Goal: Transaction & Acquisition: Purchase product/service

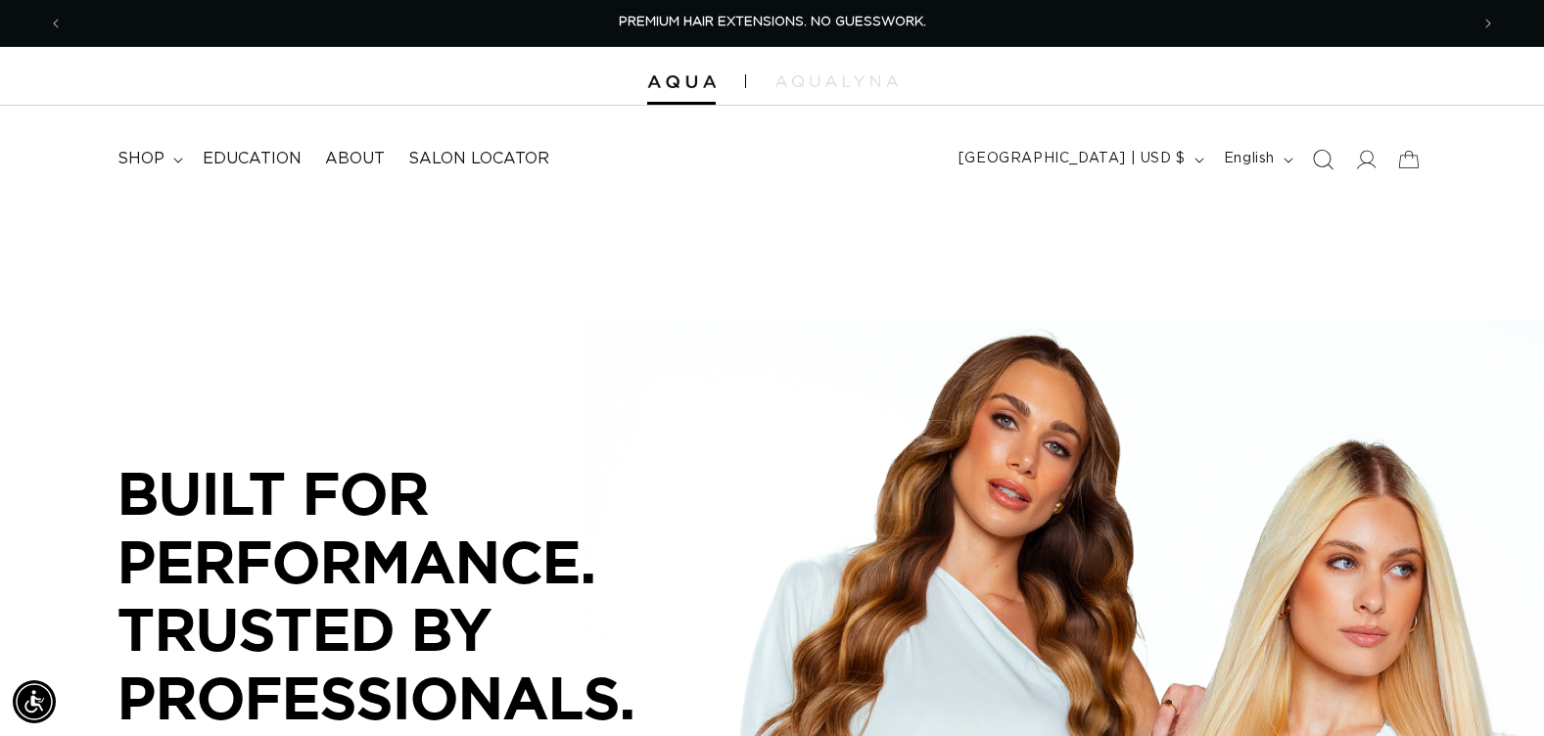
click at [1330, 162] on icon "Search" at bounding box center [1322, 159] width 21 height 21
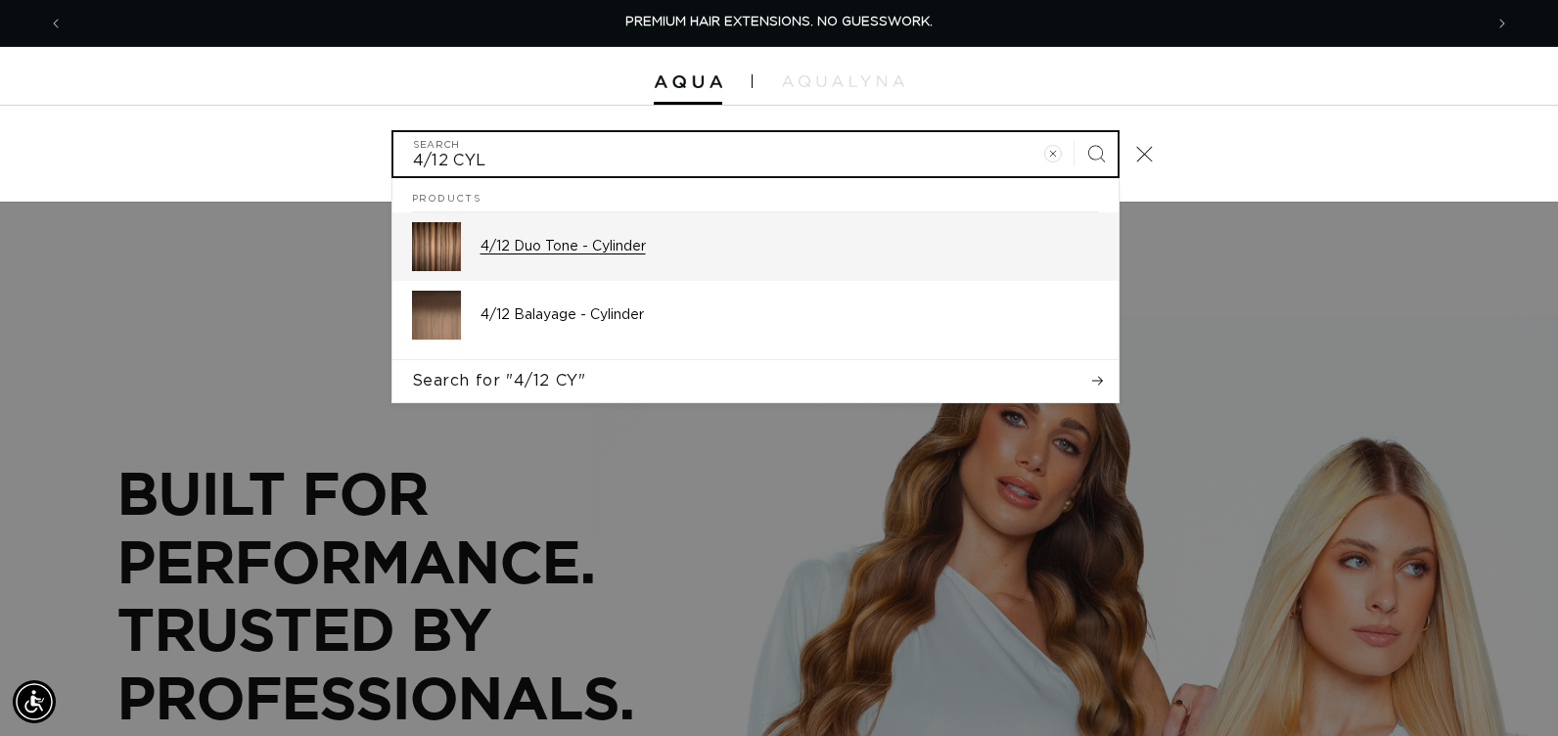
type input "4/12 CYL"
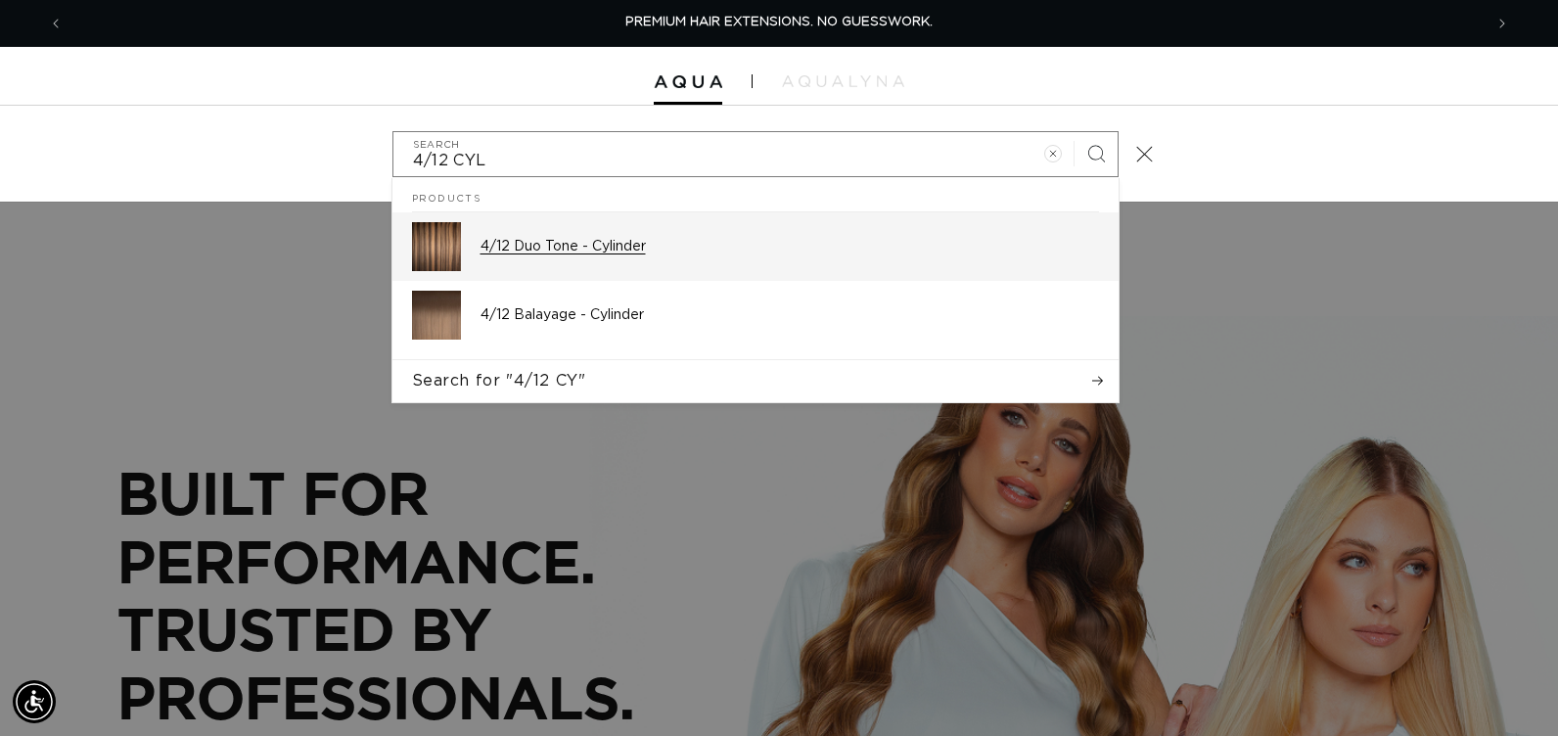
click at [603, 252] on p "4/12 Duo Tone - Cylinder" at bounding box center [790, 247] width 619 height 18
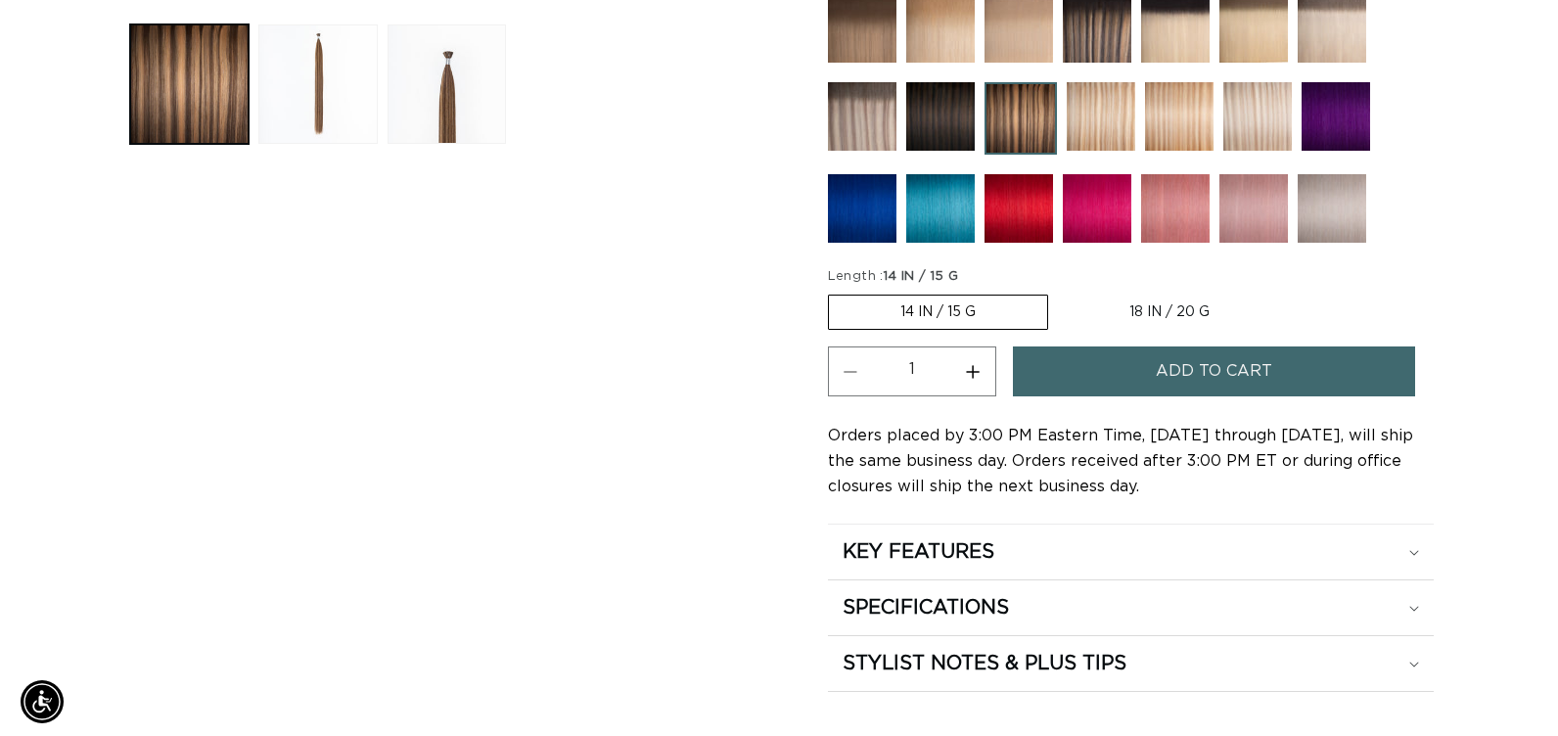
scroll to position [0, 2809]
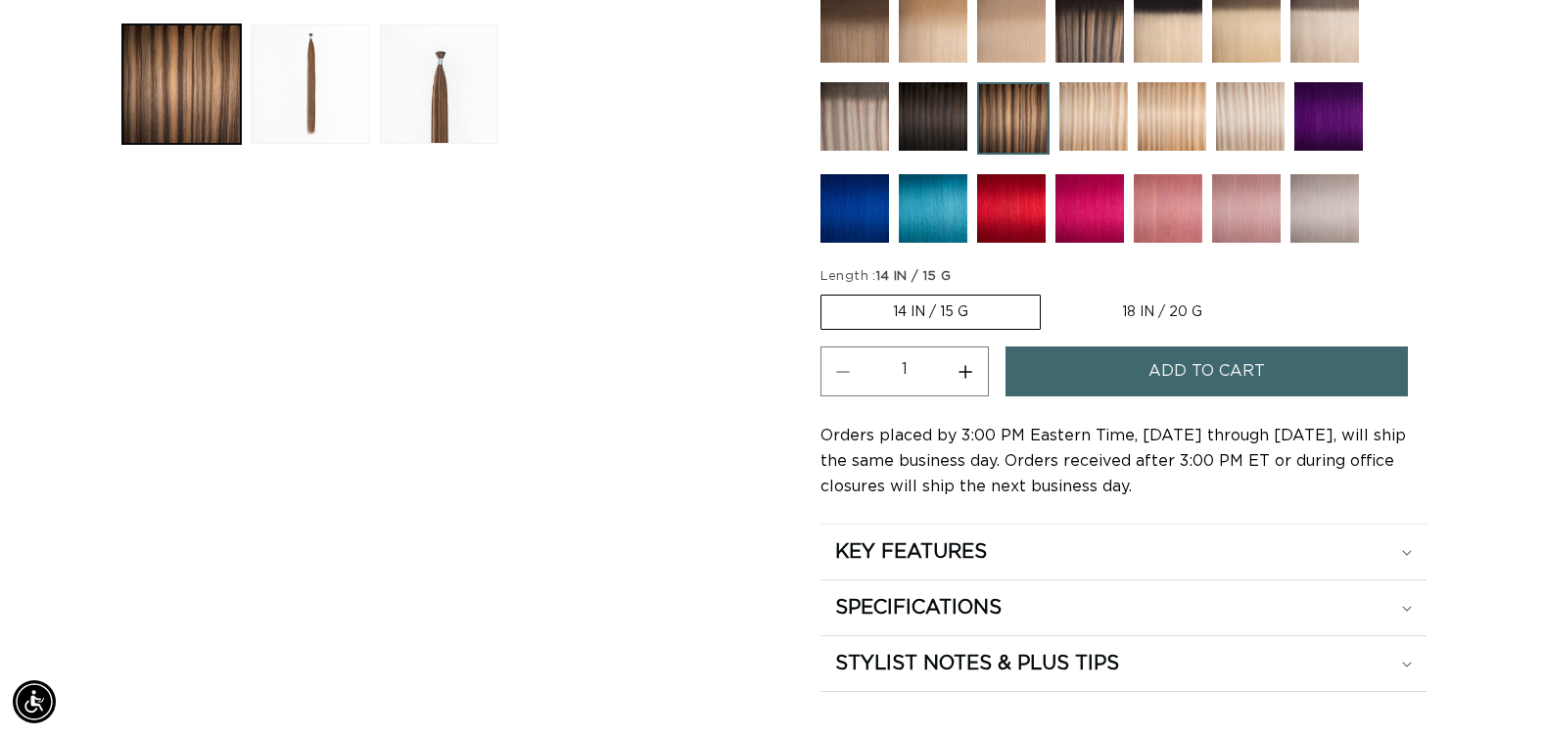
click at [1182, 302] on label "18 IN / 20 G Variant sold out or unavailable" at bounding box center [1161, 312] width 223 height 33
click at [1051, 292] on input "18 IN / 20 G Variant sold out or unavailable" at bounding box center [1050, 291] width 1 height 1
radio input "true"
click at [1172, 377] on span "Add to cart" at bounding box center [1206, 372] width 116 height 50
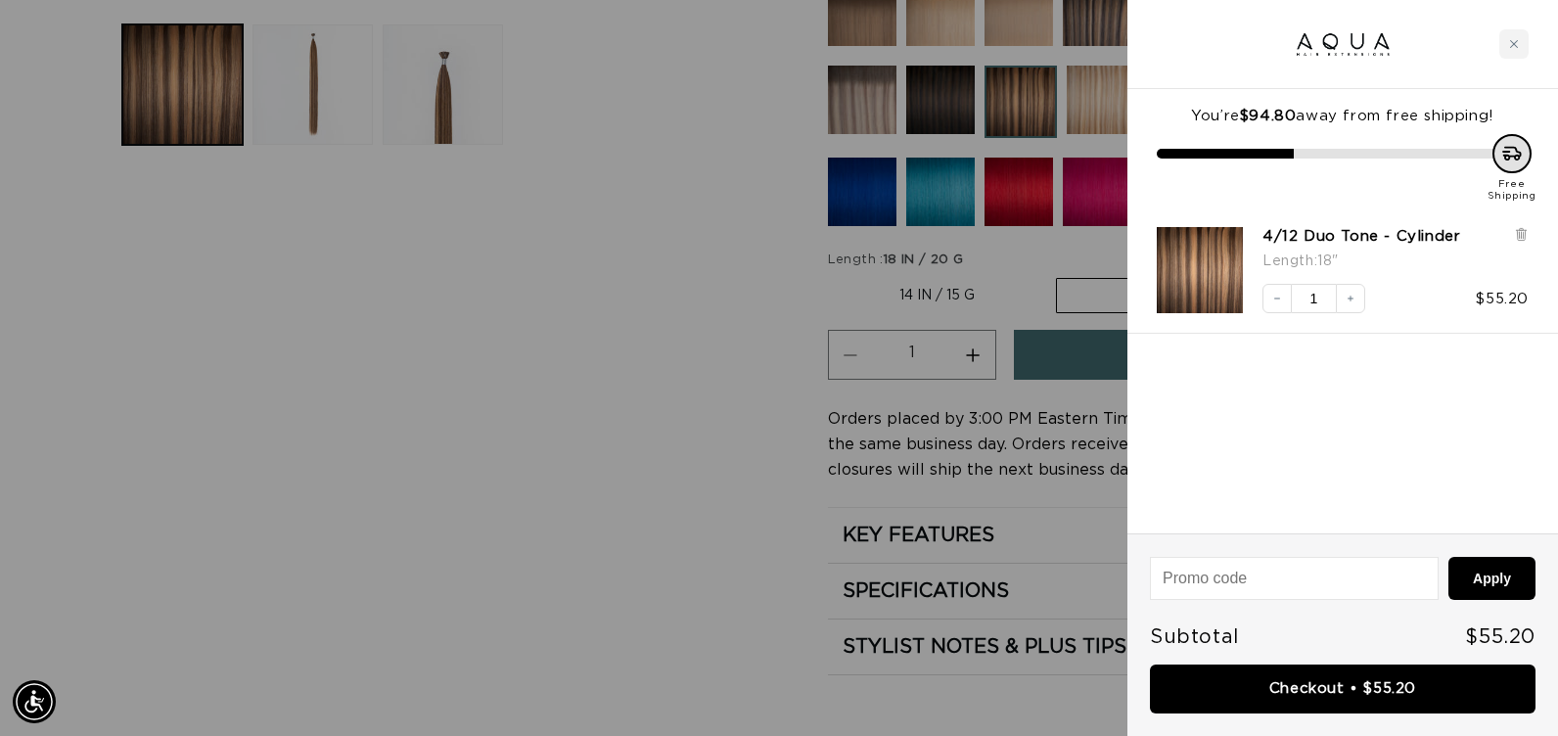
click at [681, 420] on div at bounding box center [779, 368] width 1558 height 736
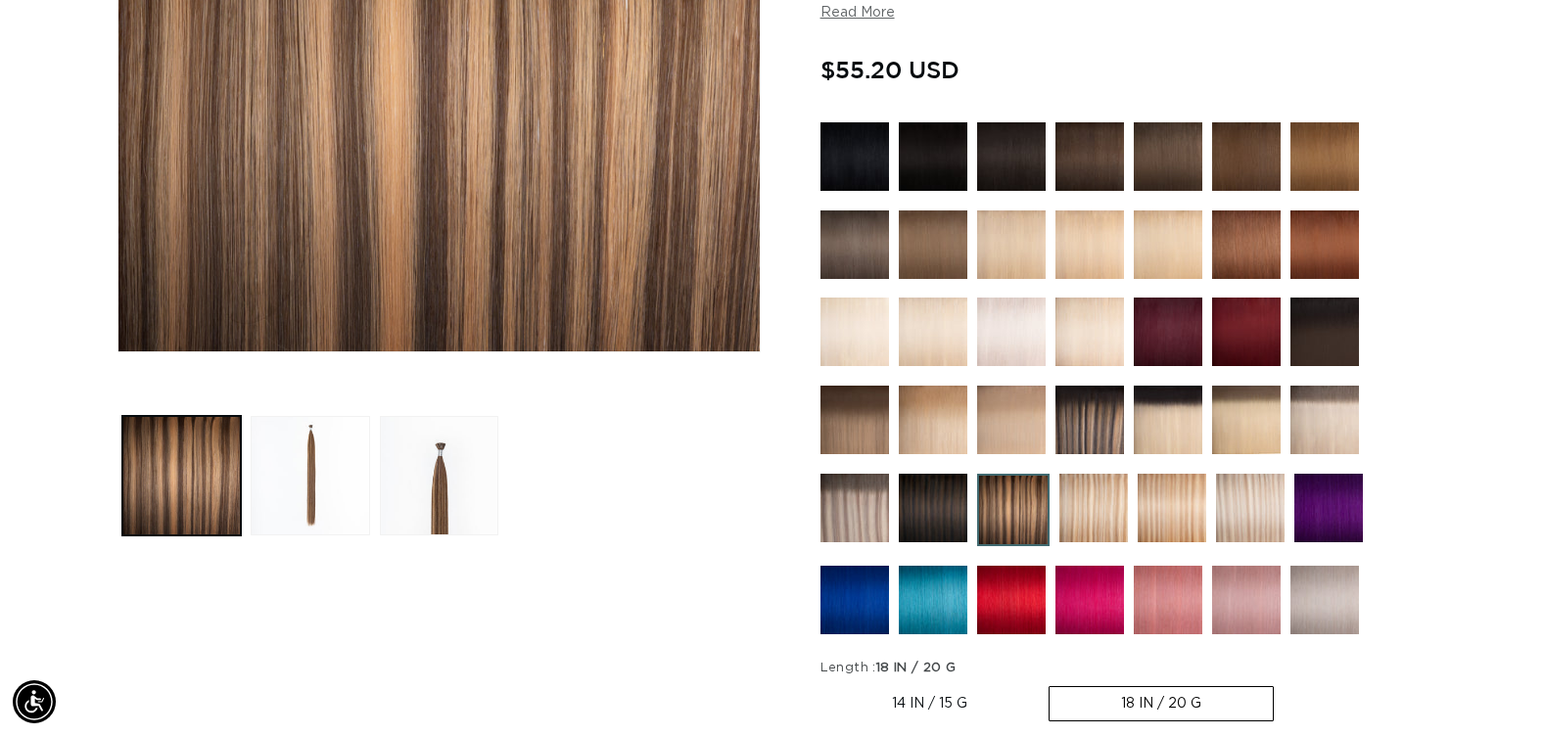
click at [1101, 235] on img at bounding box center [1089, 244] width 69 height 69
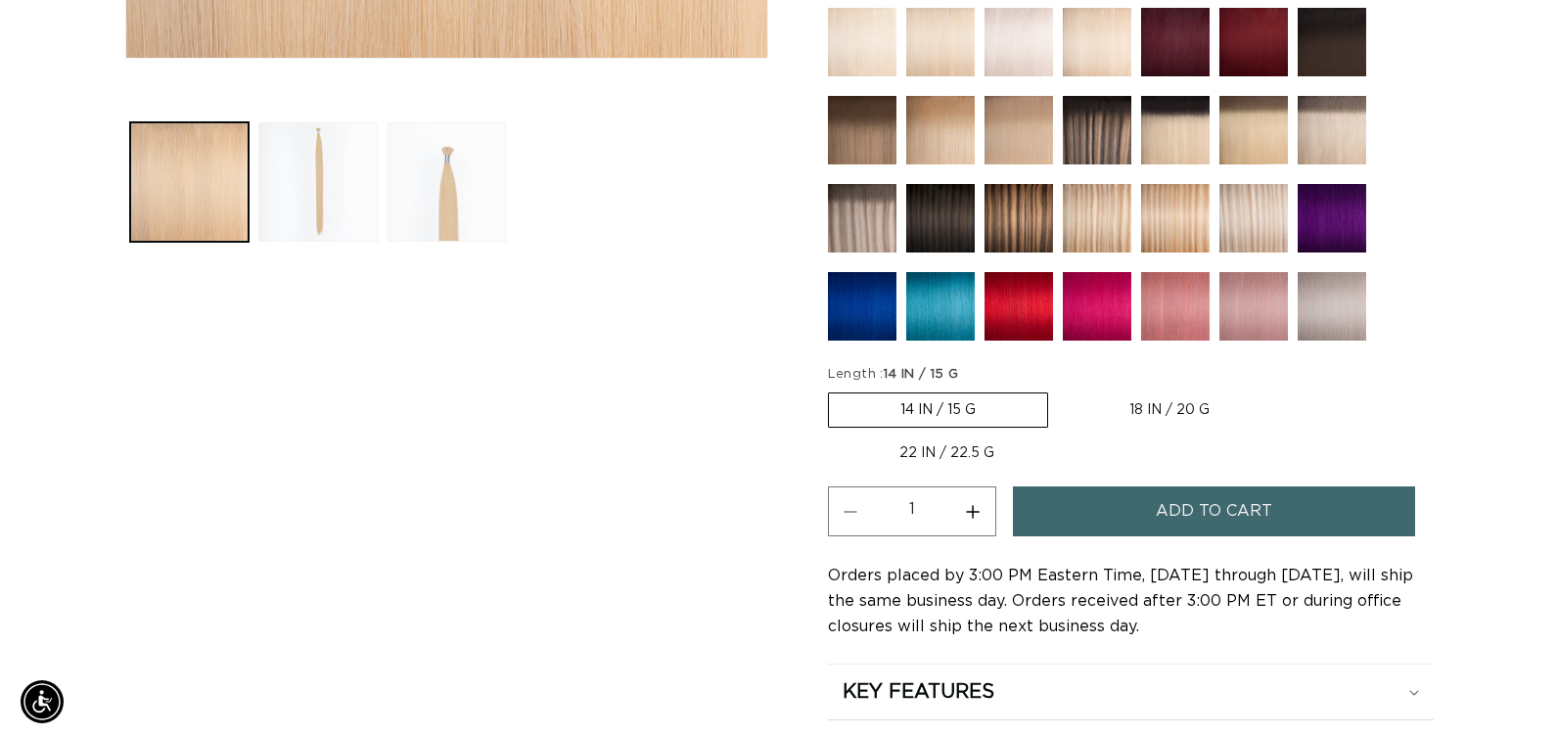
scroll to position [0, 1405]
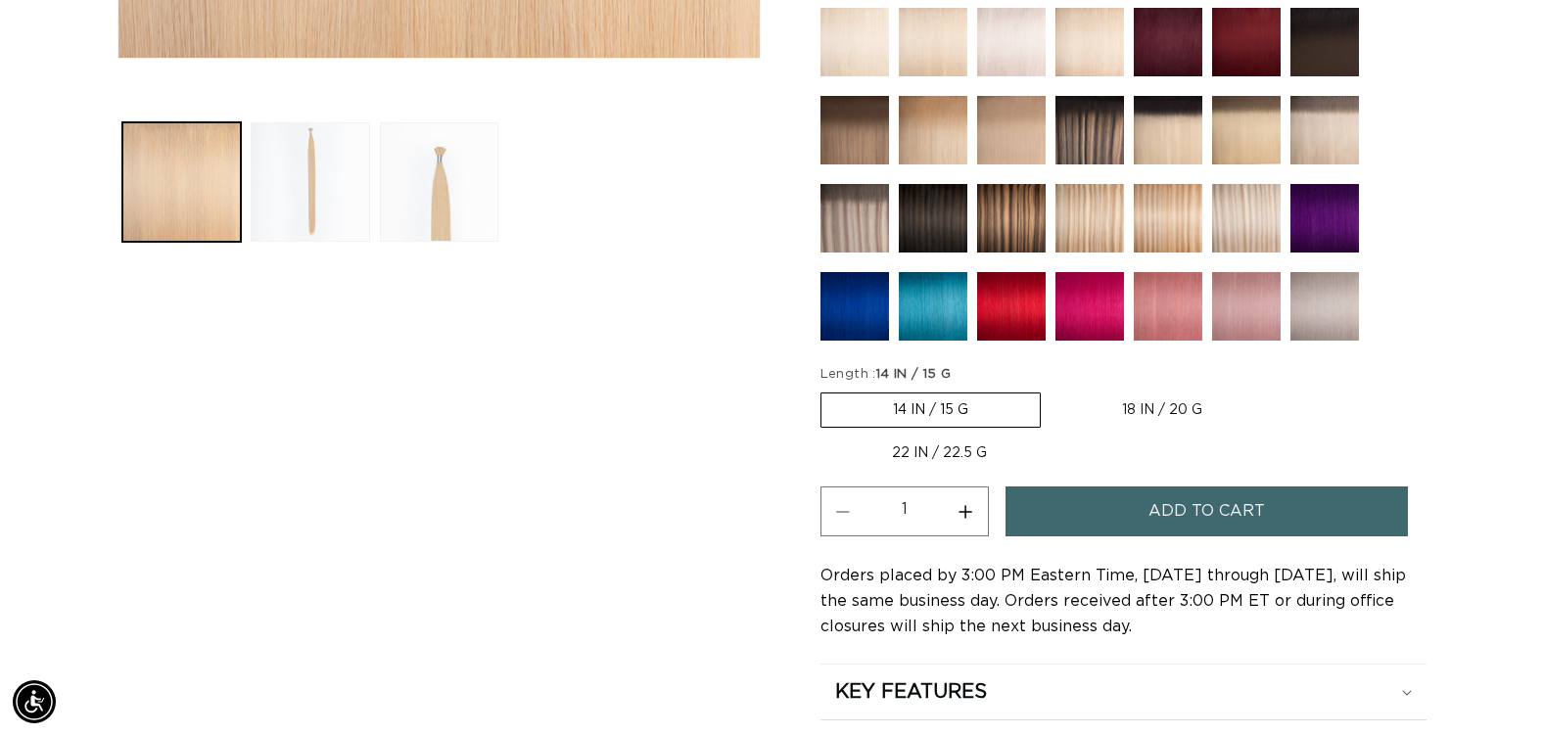
click at [1143, 409] on label "18 IN / 20 G Variant sold out or unavailable" at bounding box center [1161, 410] width 223 height 33
click at [1051, 390] on input "18 IN / 20 G Variant sold out or unavailable" at bounding box center [1050, 389] width 1 height 1
radio input "true"
click at [971, 509] on button "Increase quantity for 22 Light Blonde - Cylinder" at bounding box center [966, 512] width 44 height 50
type input "2"
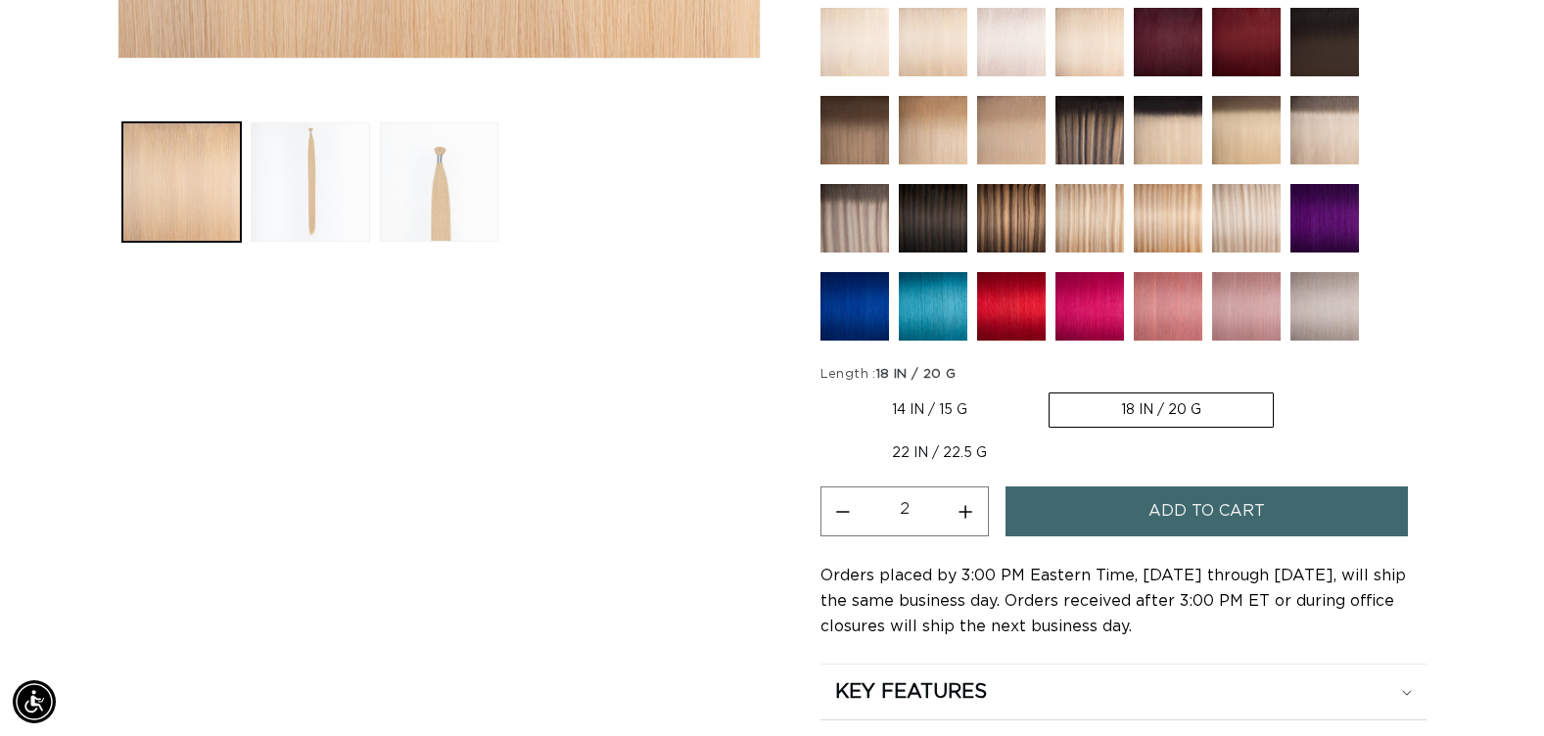
click at [1068, 512] on button "Add to cart" at bounding box center [1206, 512] width 402 height 50
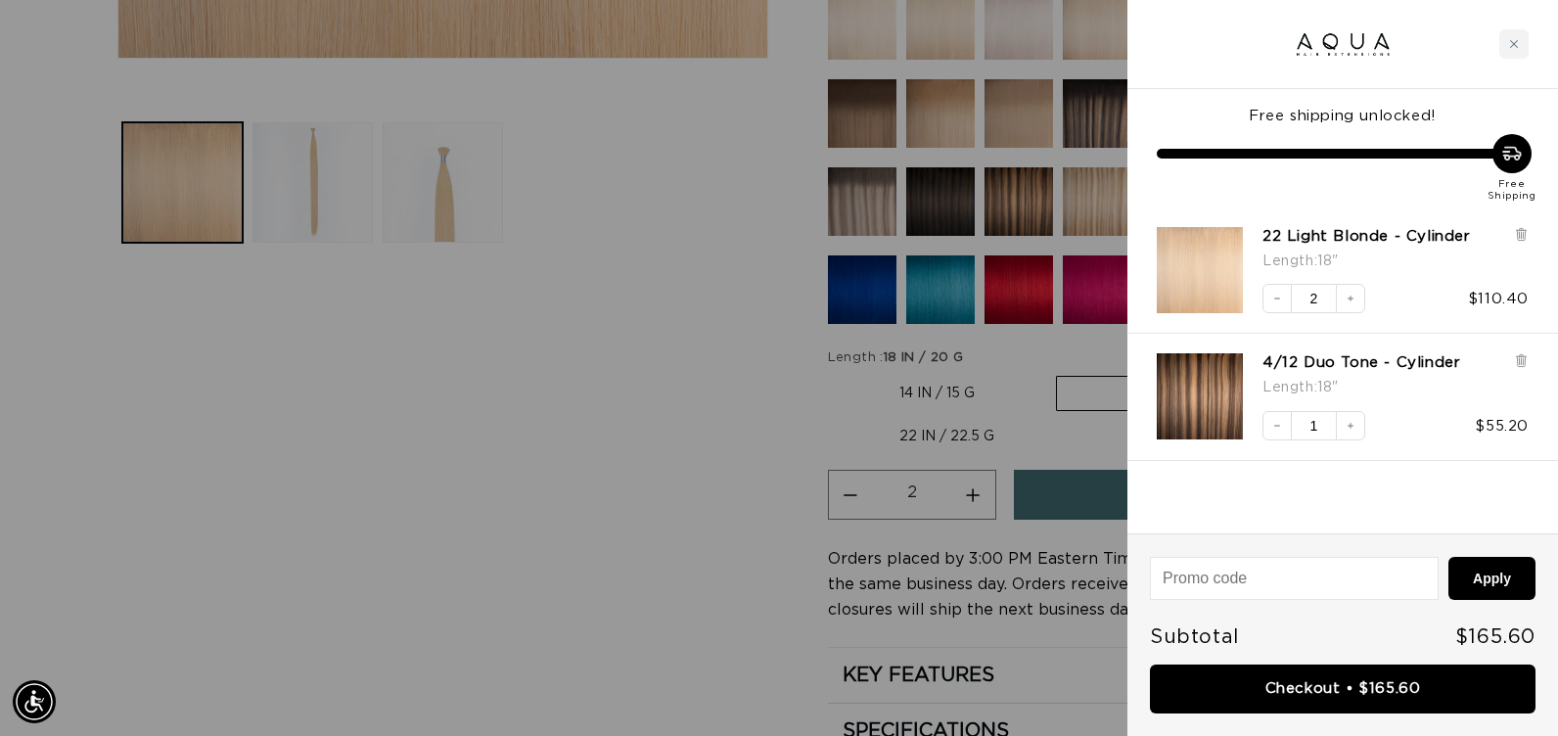
scroll to position [0, 1419]
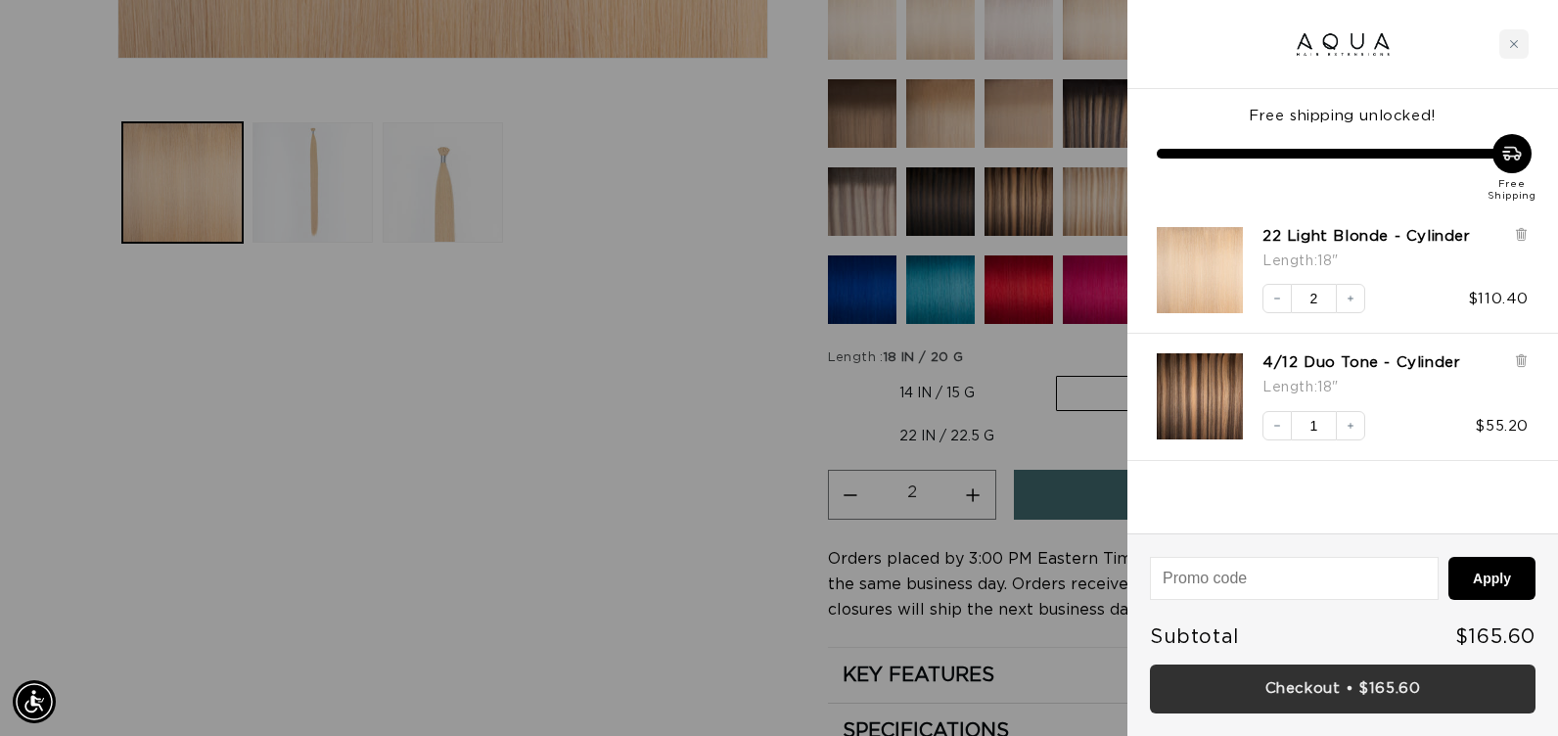
click at [1237, 677] on link "Checkout • $165.60" at bounding box center [1343, 690] width 386 height 50
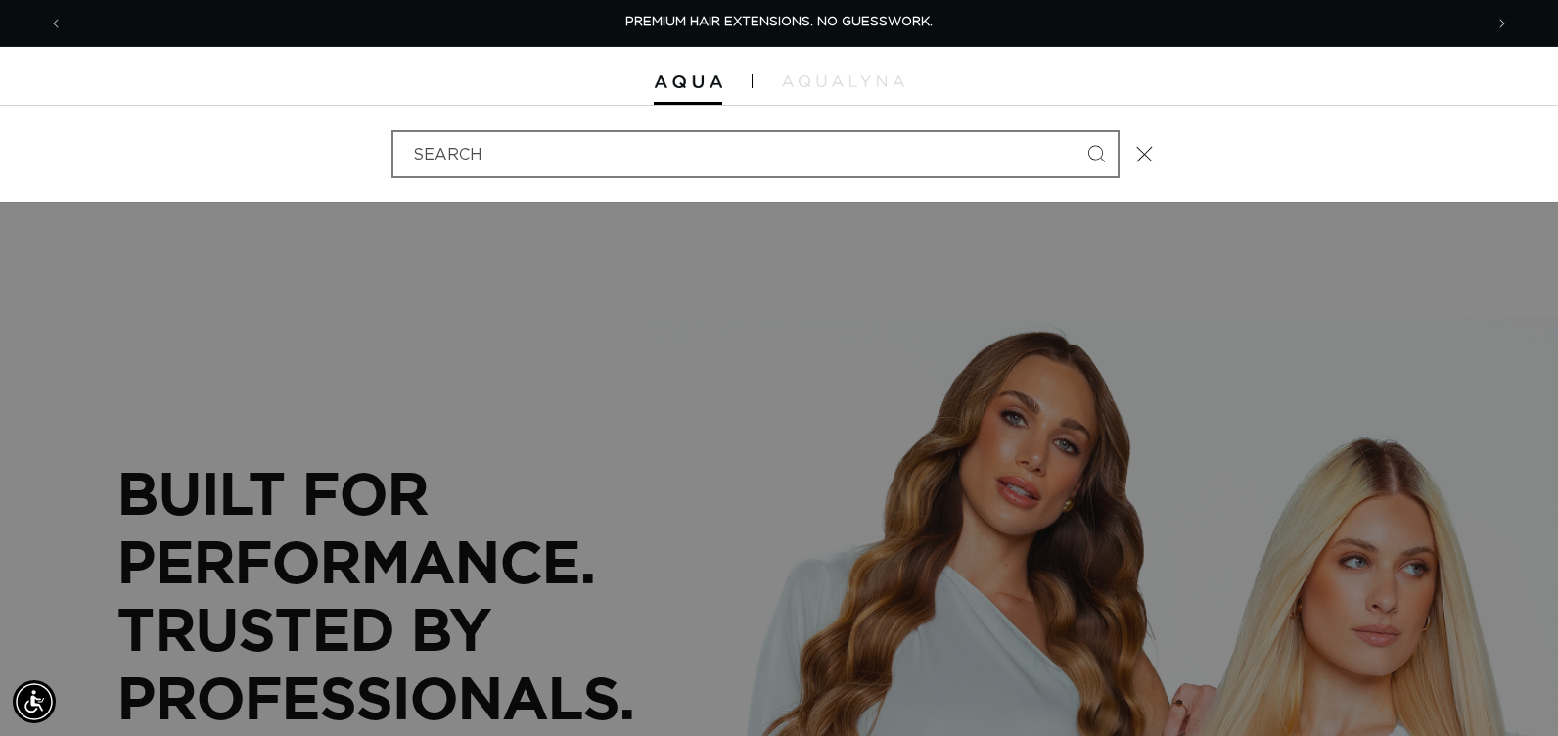
click at [649, 152] on input "Search" at bounding box center [756, 154] width 724 height 44
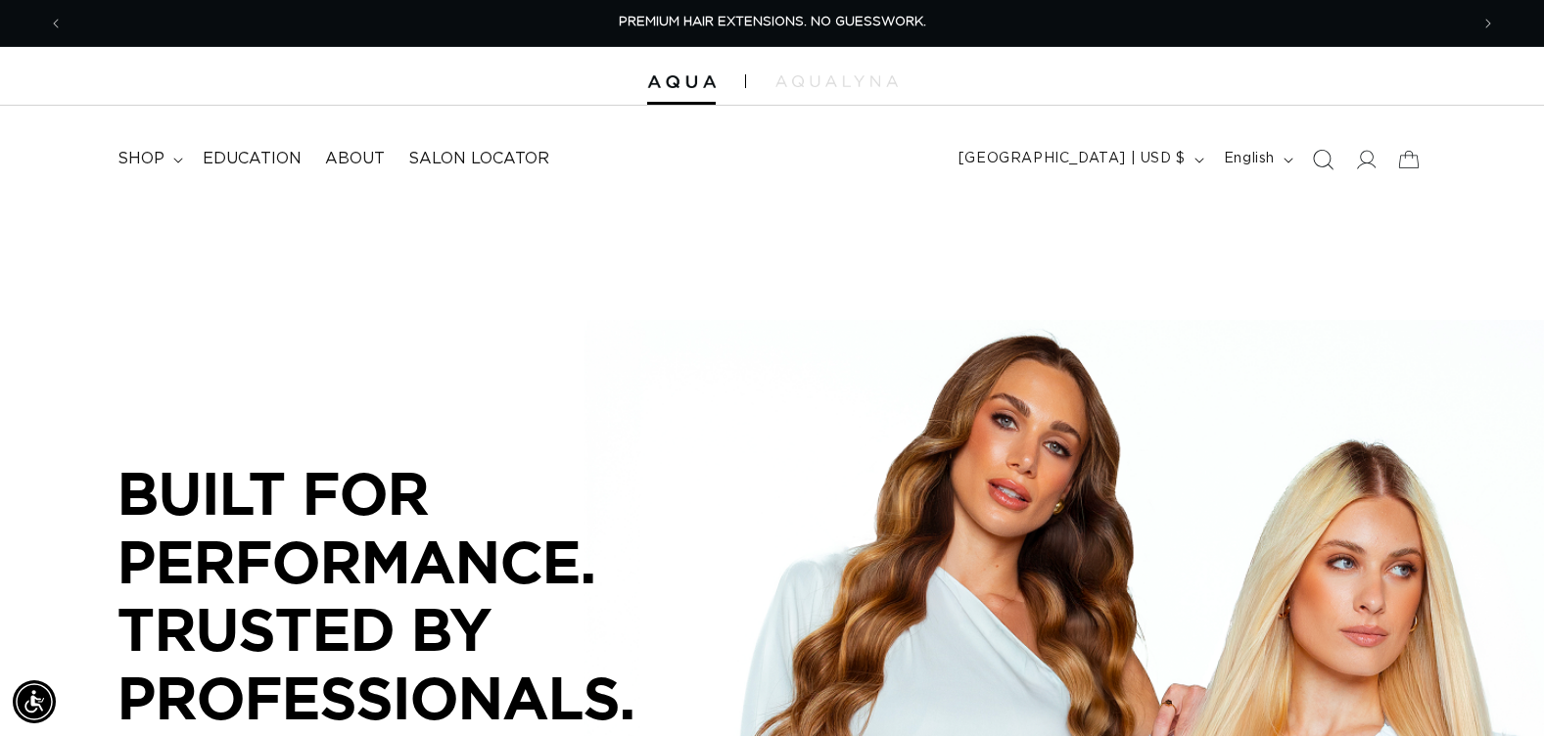
click at [1321, 158] on icon "Search" at bounding box center [1322, 159] width 21 height 21
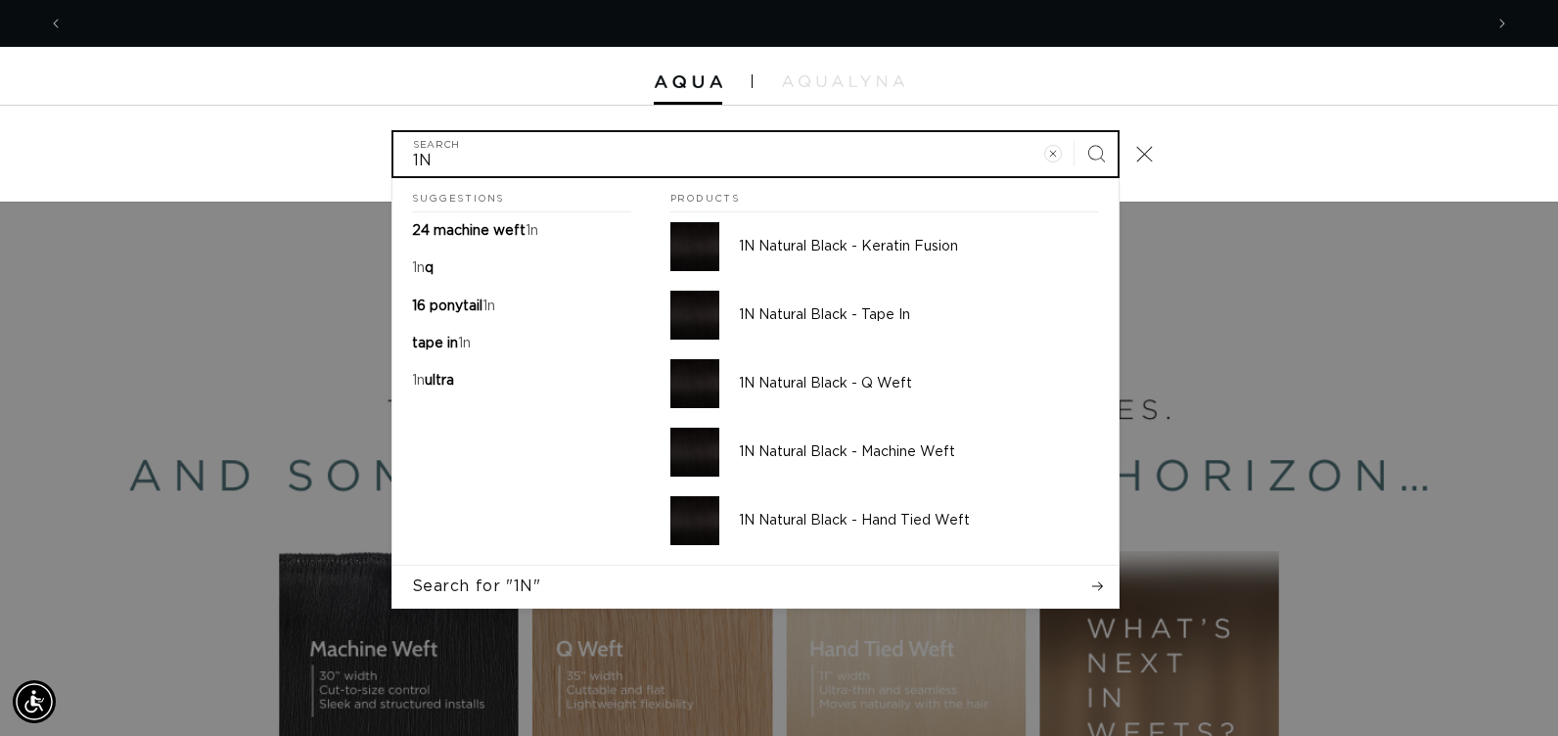
scroll to position [0, 2839]
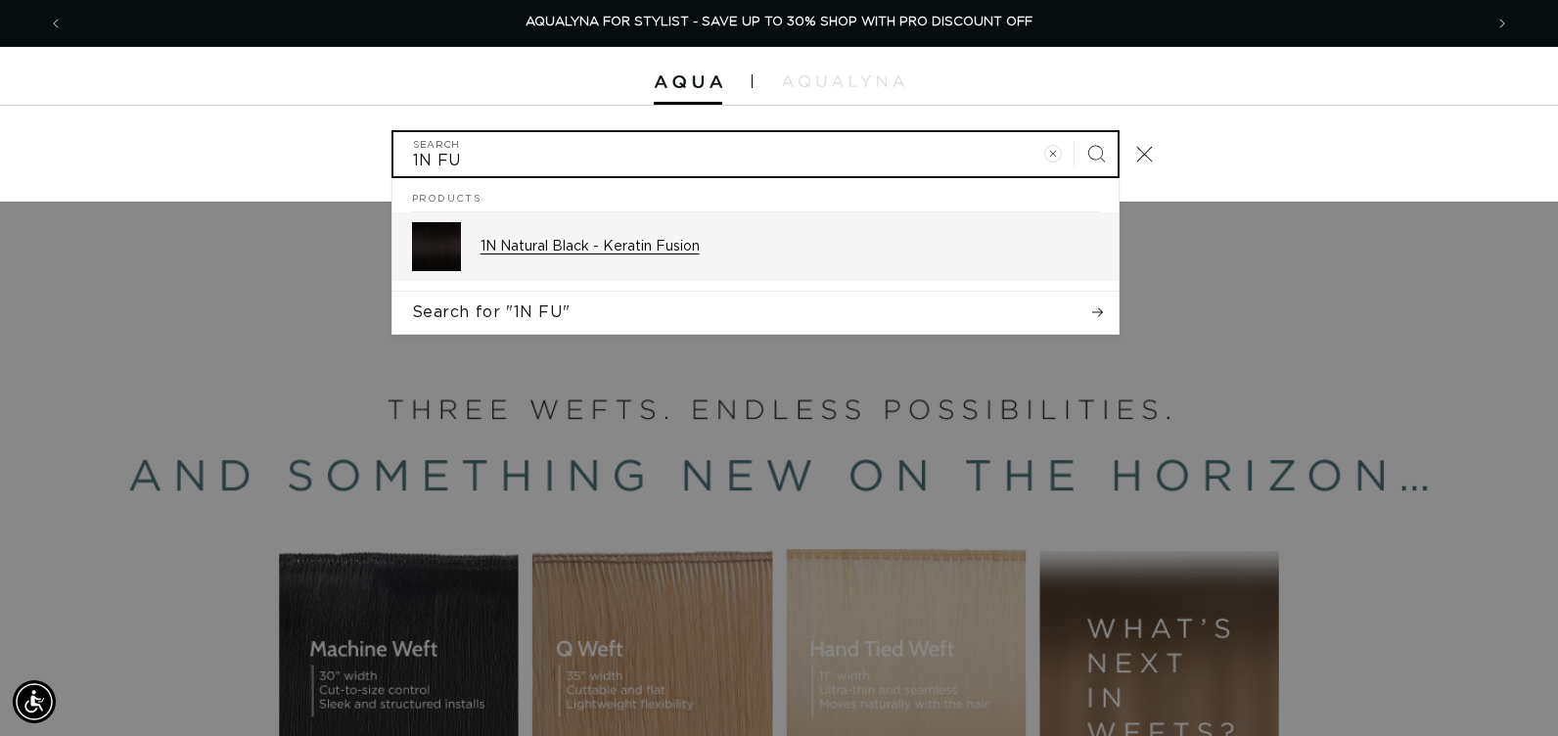
type input "1N FU"
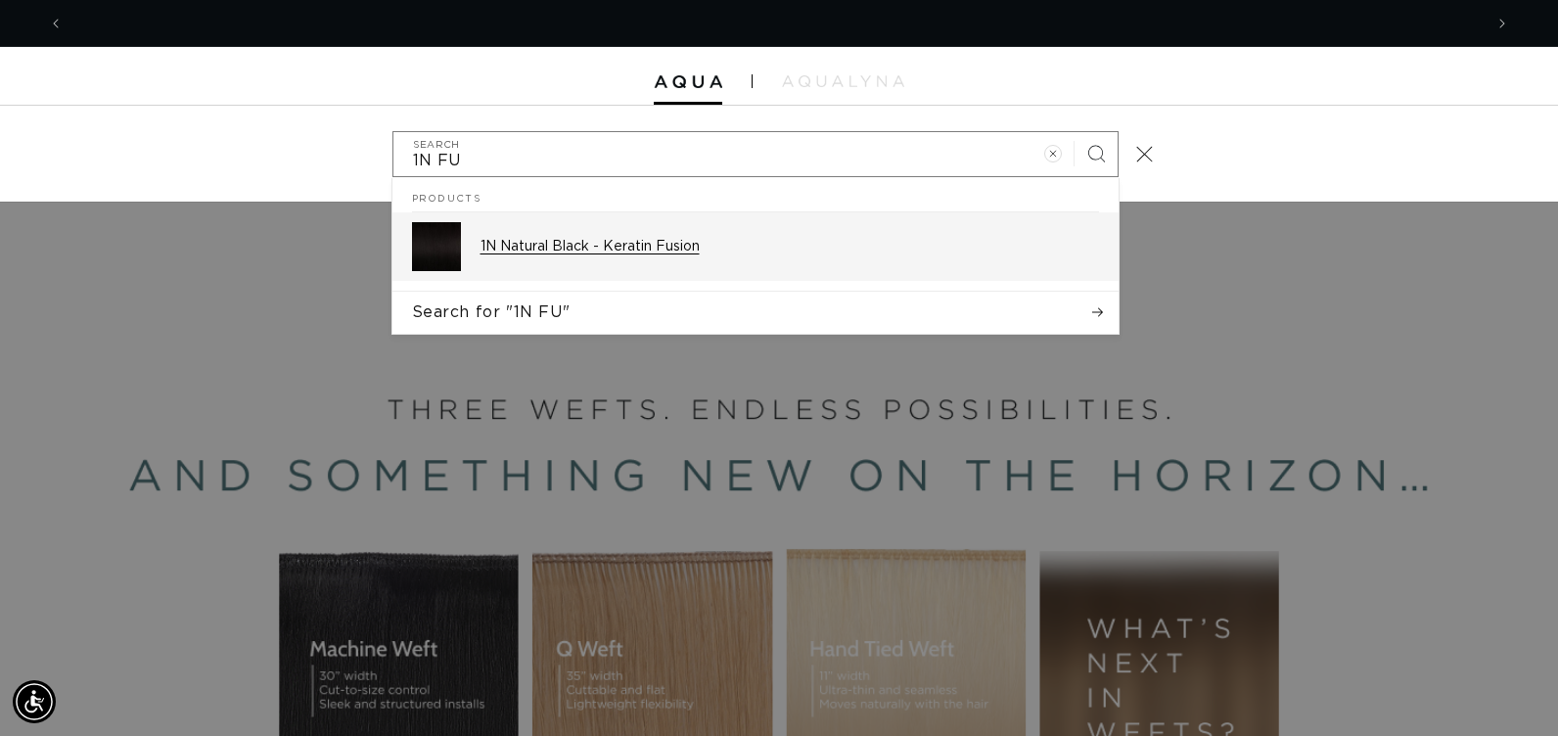
click at [840, 254] on p "1N Natural Black - Keratin Fusion" at bounding box center [790, 247] width 619 height 18
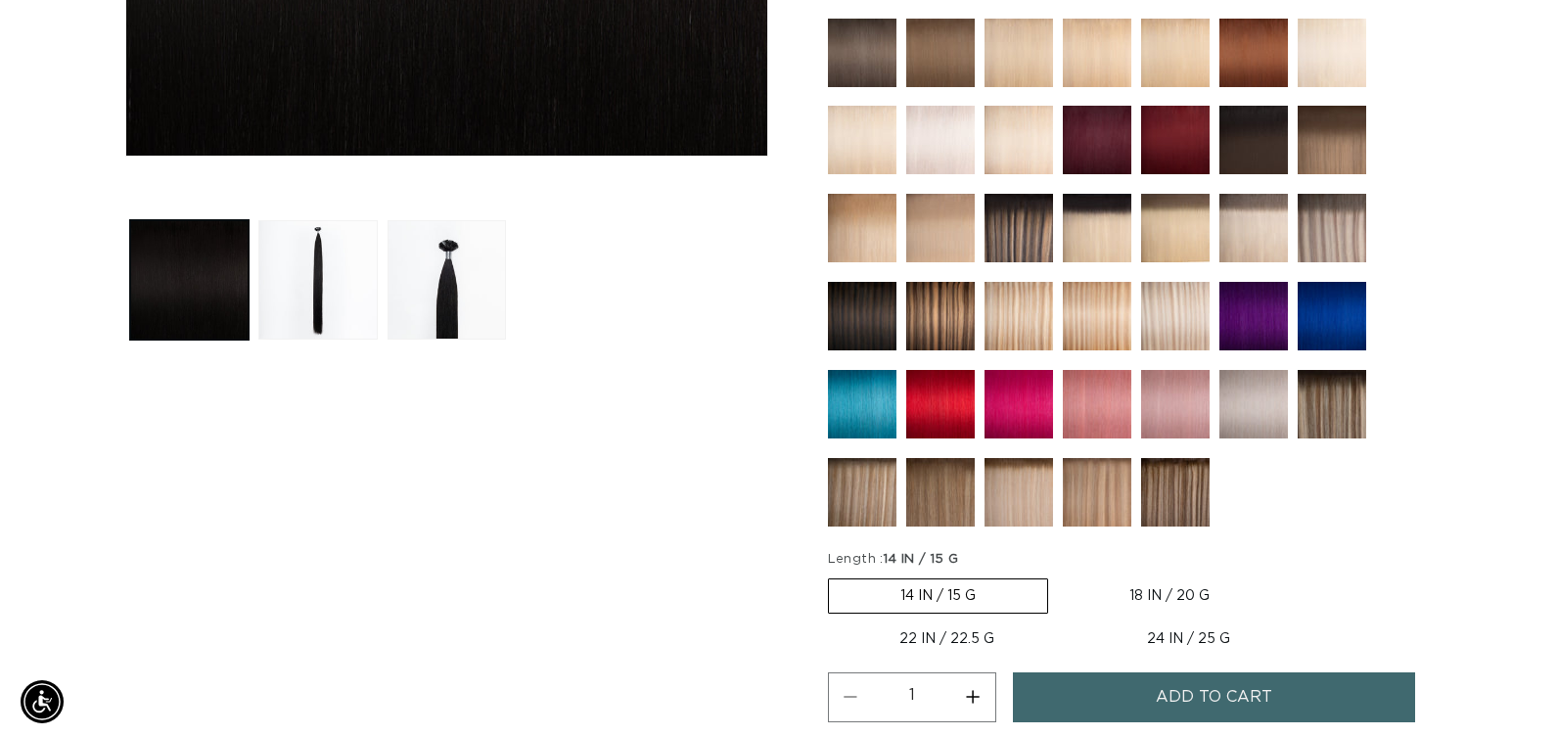
scroll to position [881, 0]
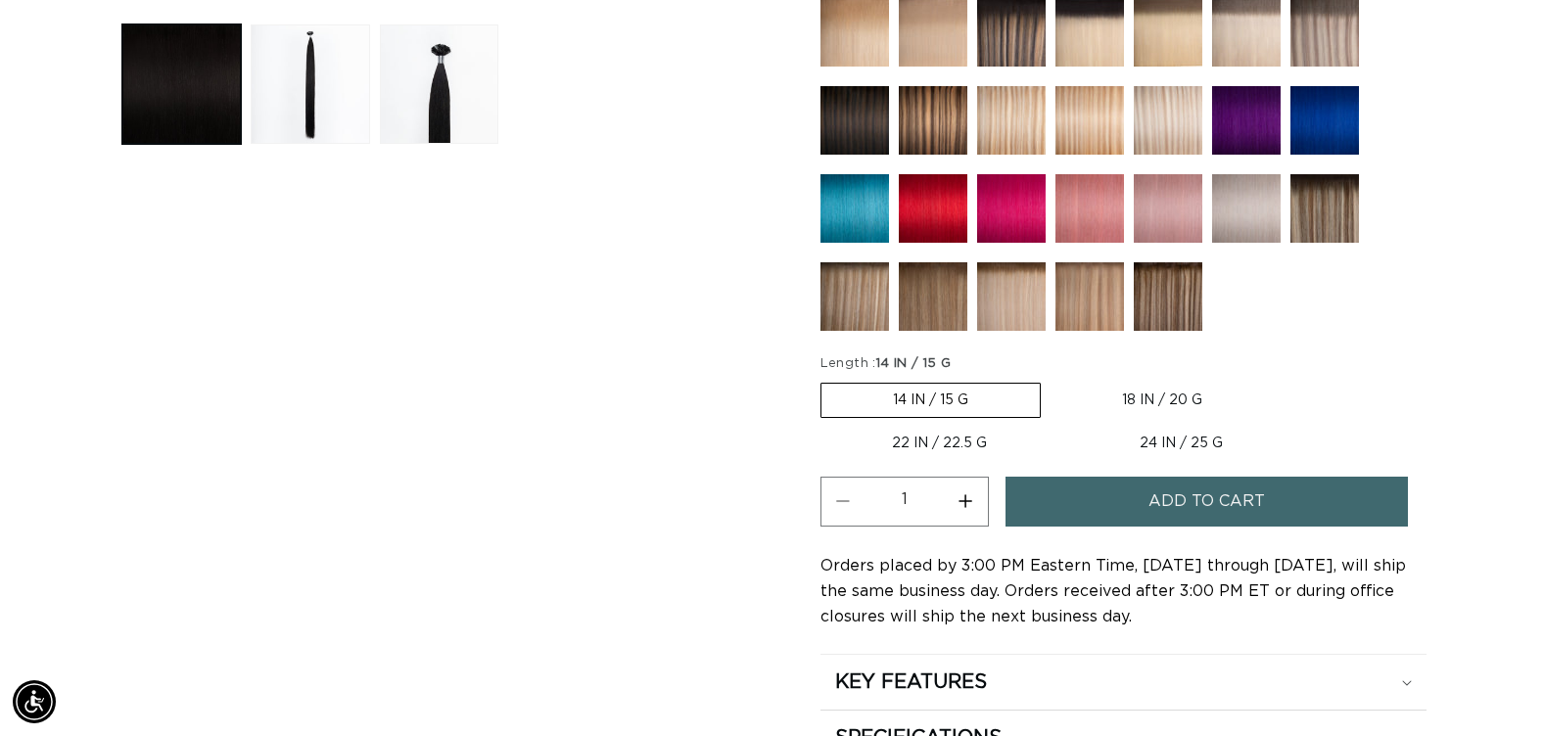
click at [1150, 408] on label "18 IN / 20 G Variant sold out or unavailable" at bounding box center [1161, 400] width 223 height 33
click at [1051, 380] on input "18 IN / 20 G Variant sold out or unavailable" at bounding box center [1050, 379] width 1 height 1
radio input "true"
click at [1149, 525] on span "Add to cart" at bounding box center [1206, 502] width 116 height 50
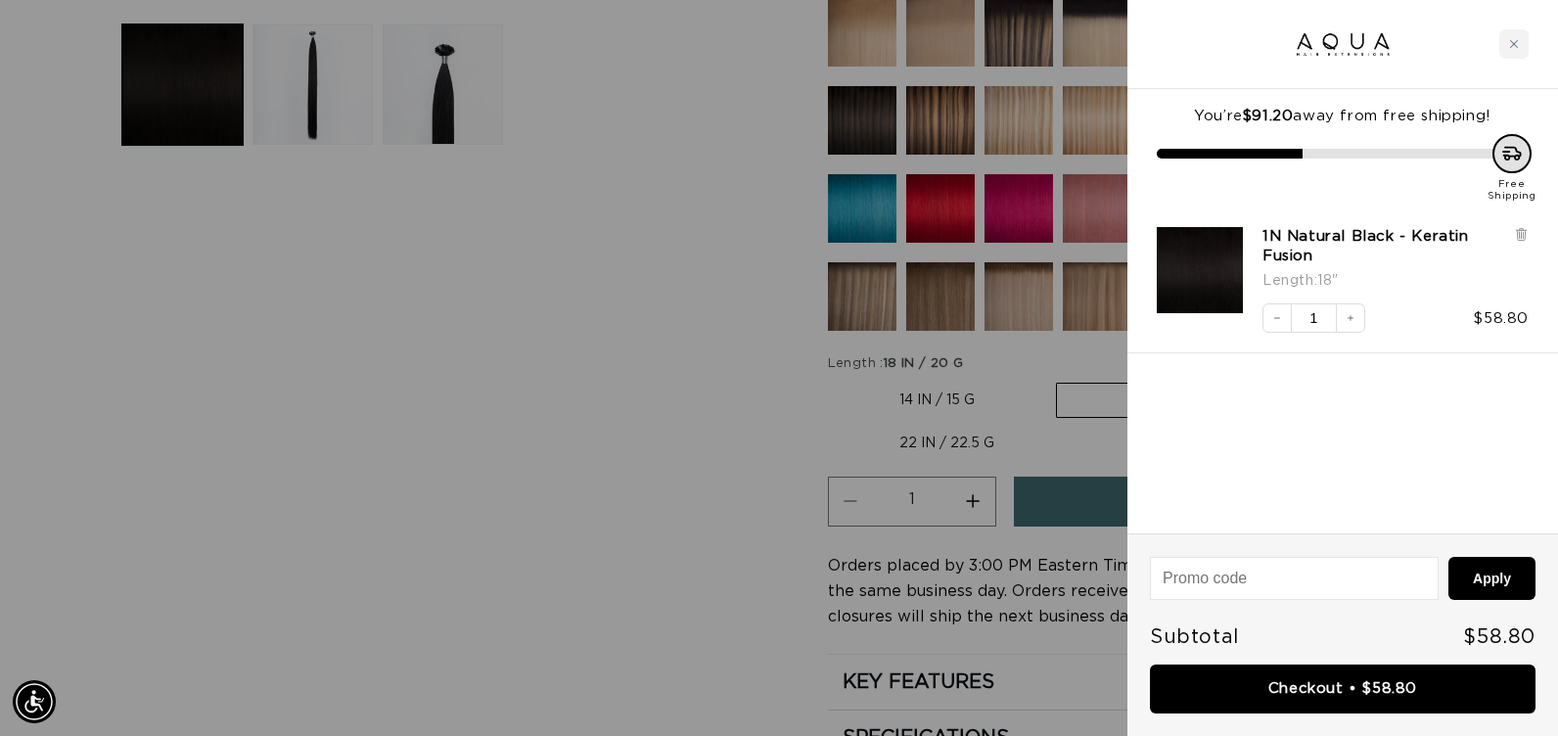
click at [620, 436] on div at bounding box center [779, 368] width 1558 height 736
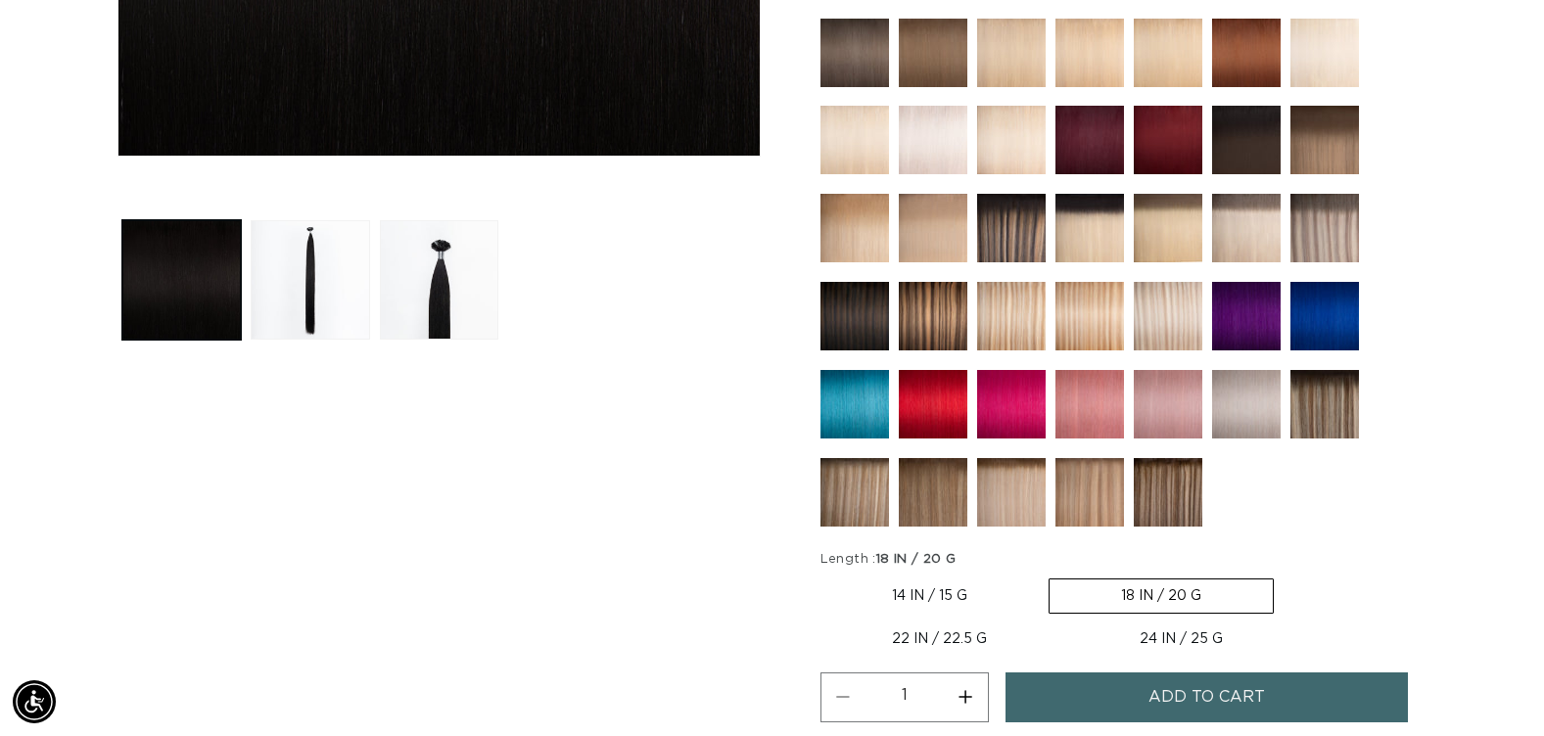
scroll to position [0, 2809]
click at [1278, 230] on img at bounding box center [1246, 228] width 69 height 69
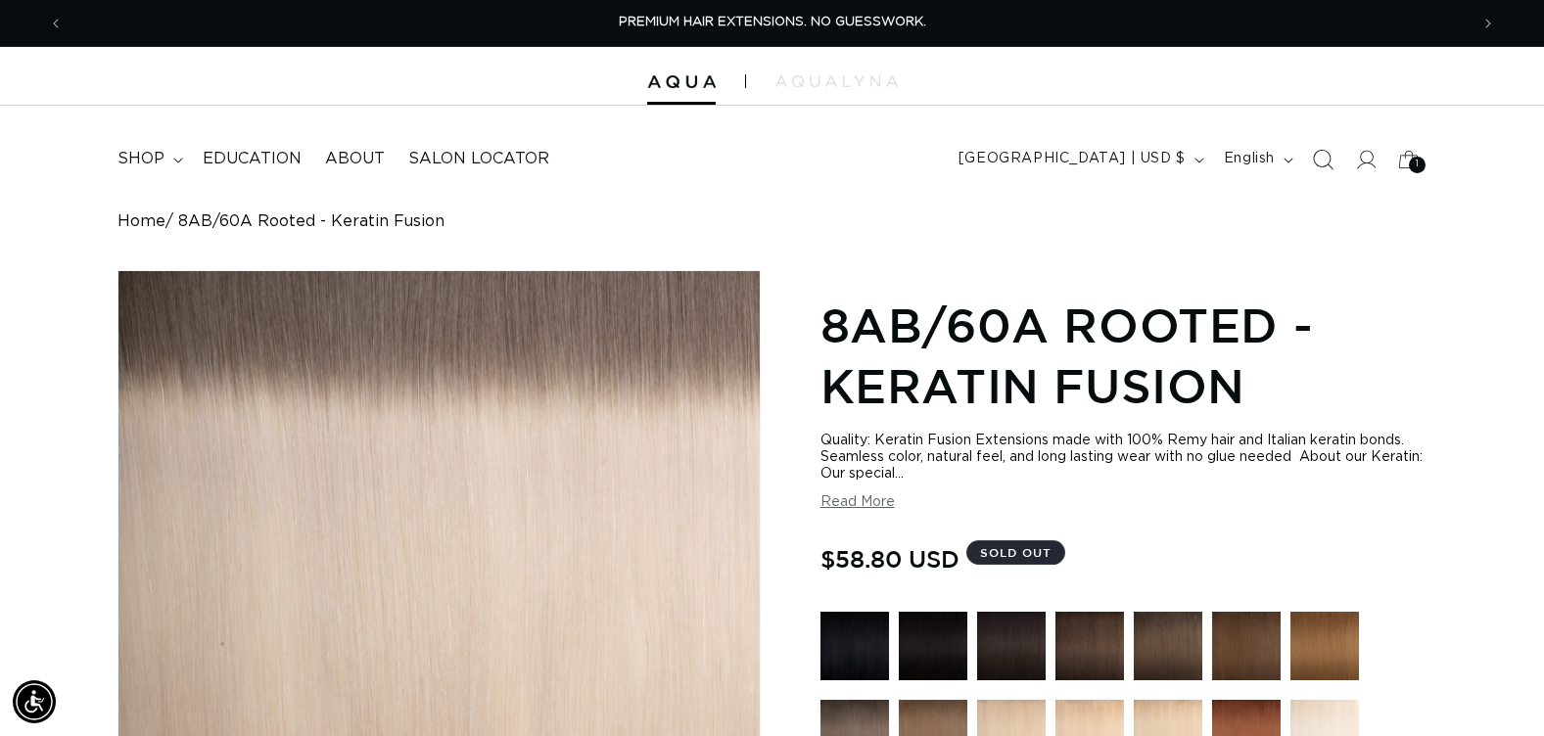
click at [1326, 159] on icon "Search" at bounding box center [1322, 159] width 21 height 21
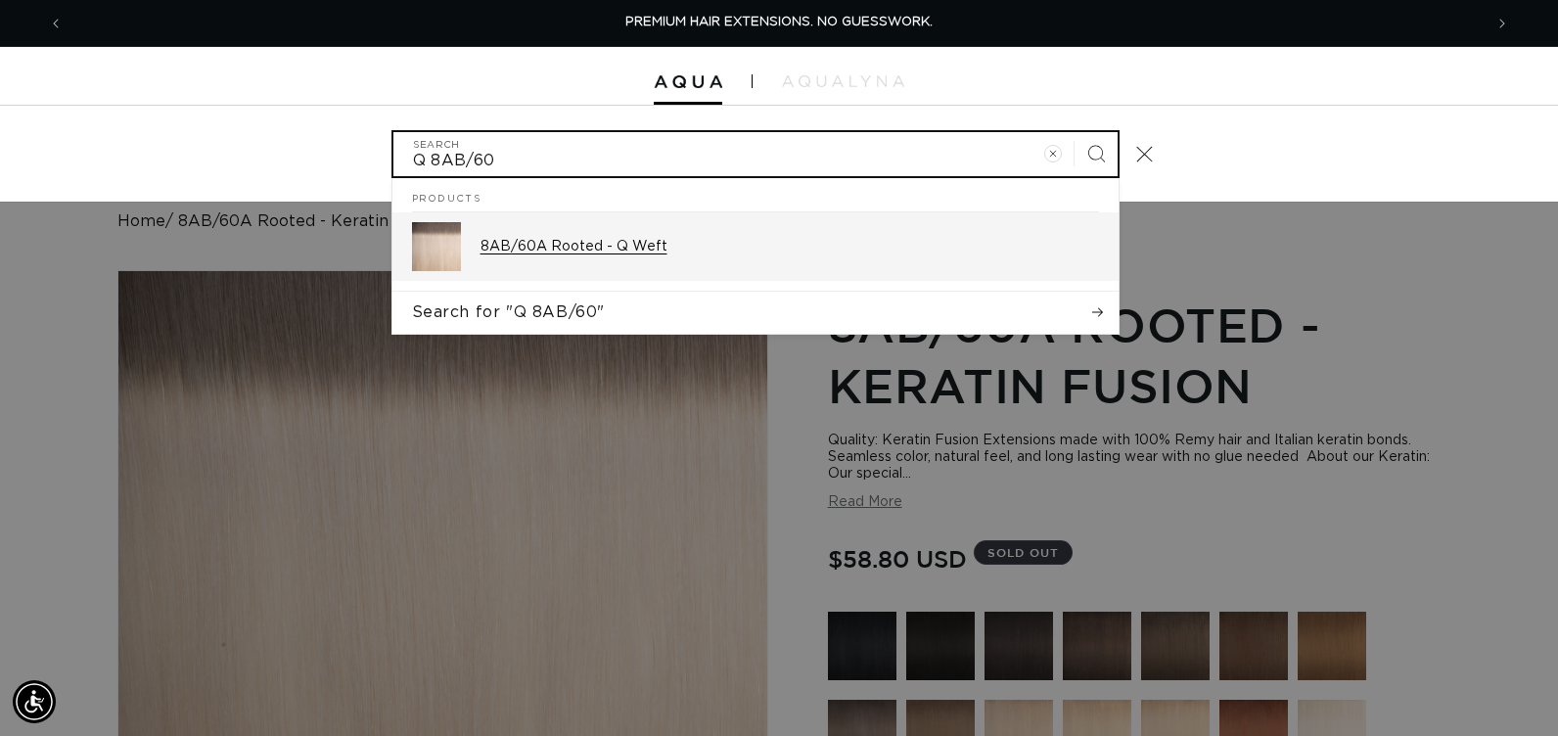
type input "Q 8AB/60"
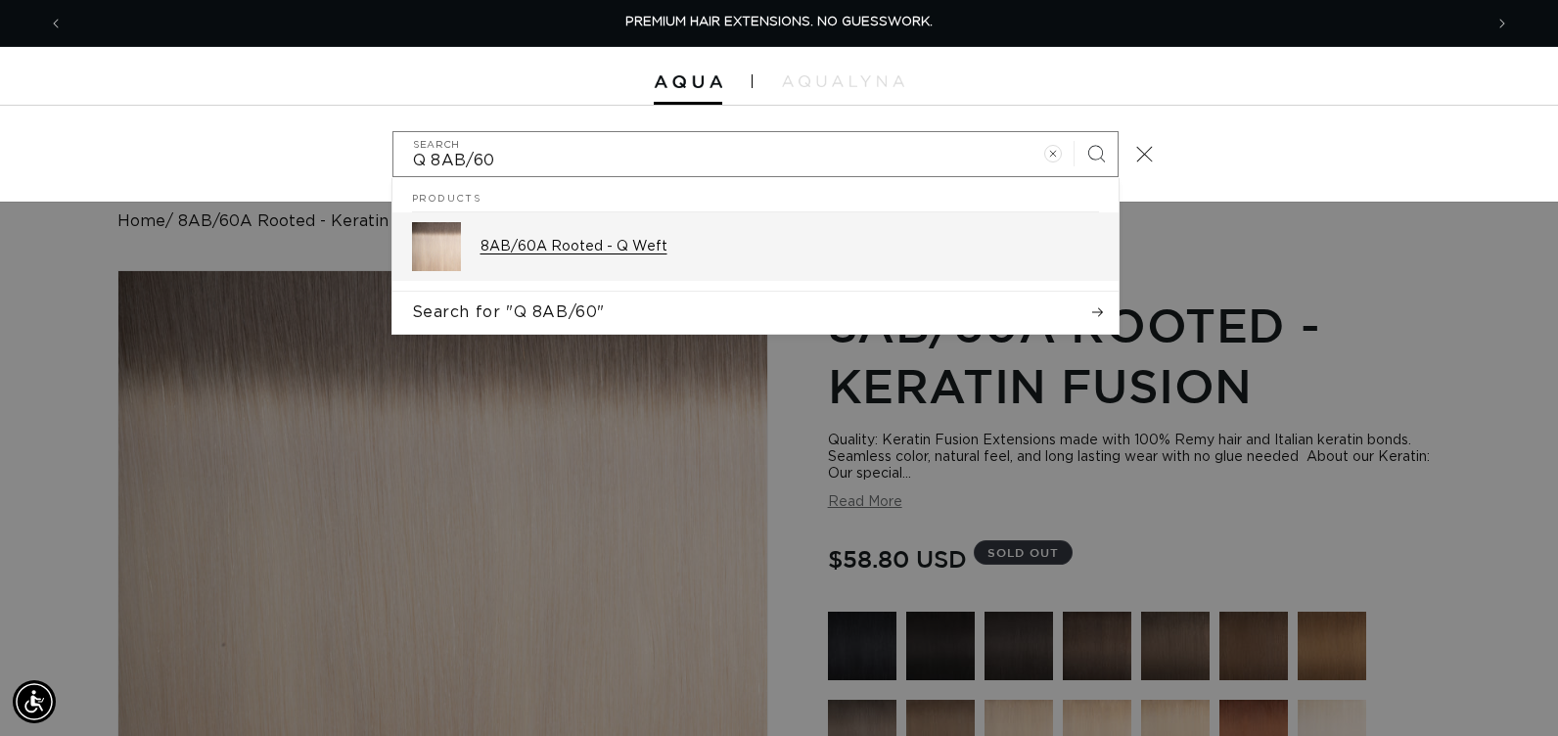
click at [566, 255] on p "8AB/60A Rooted - Q Weft" at bounding box center [790, 247] width 619 height 18
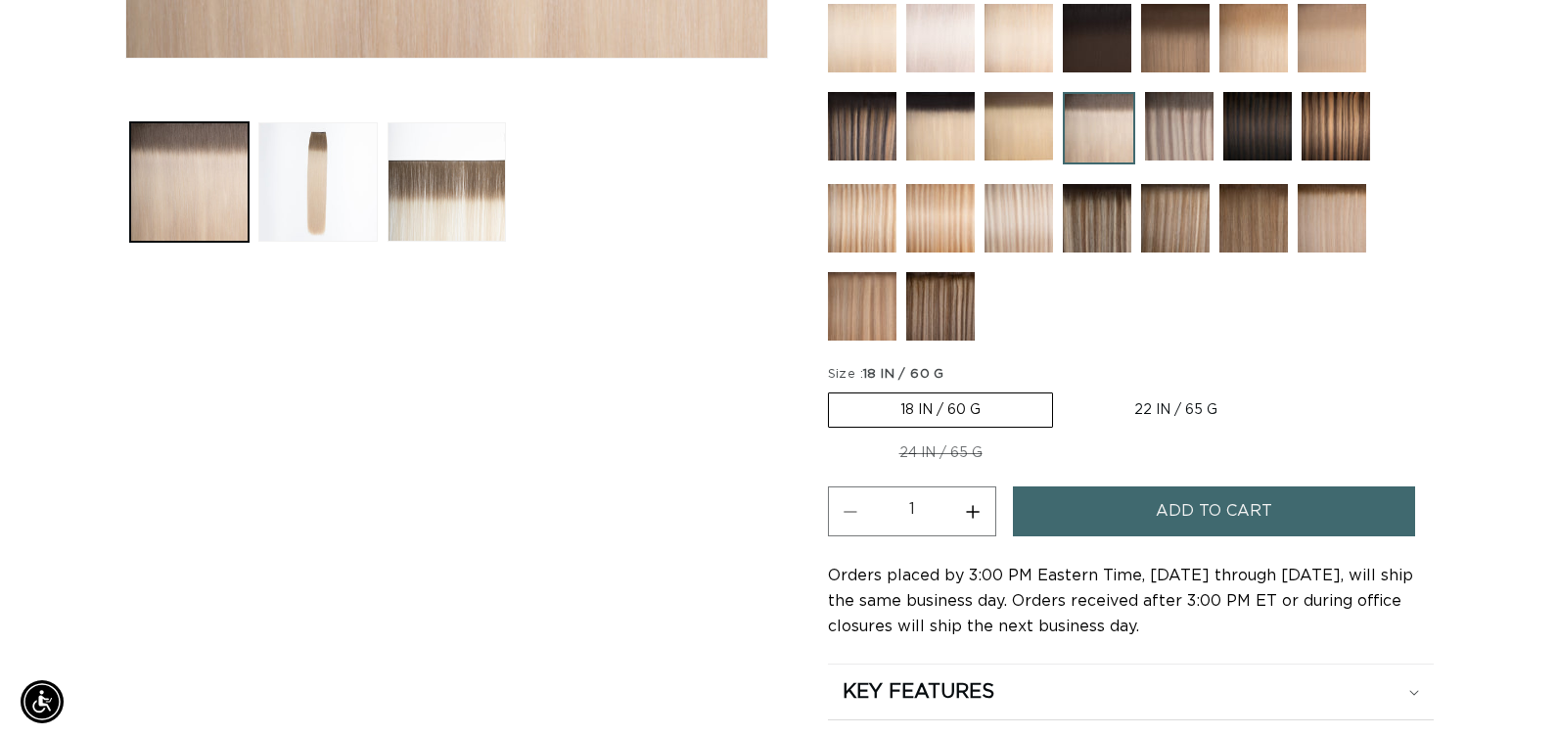
scroll to position [0, 1405]
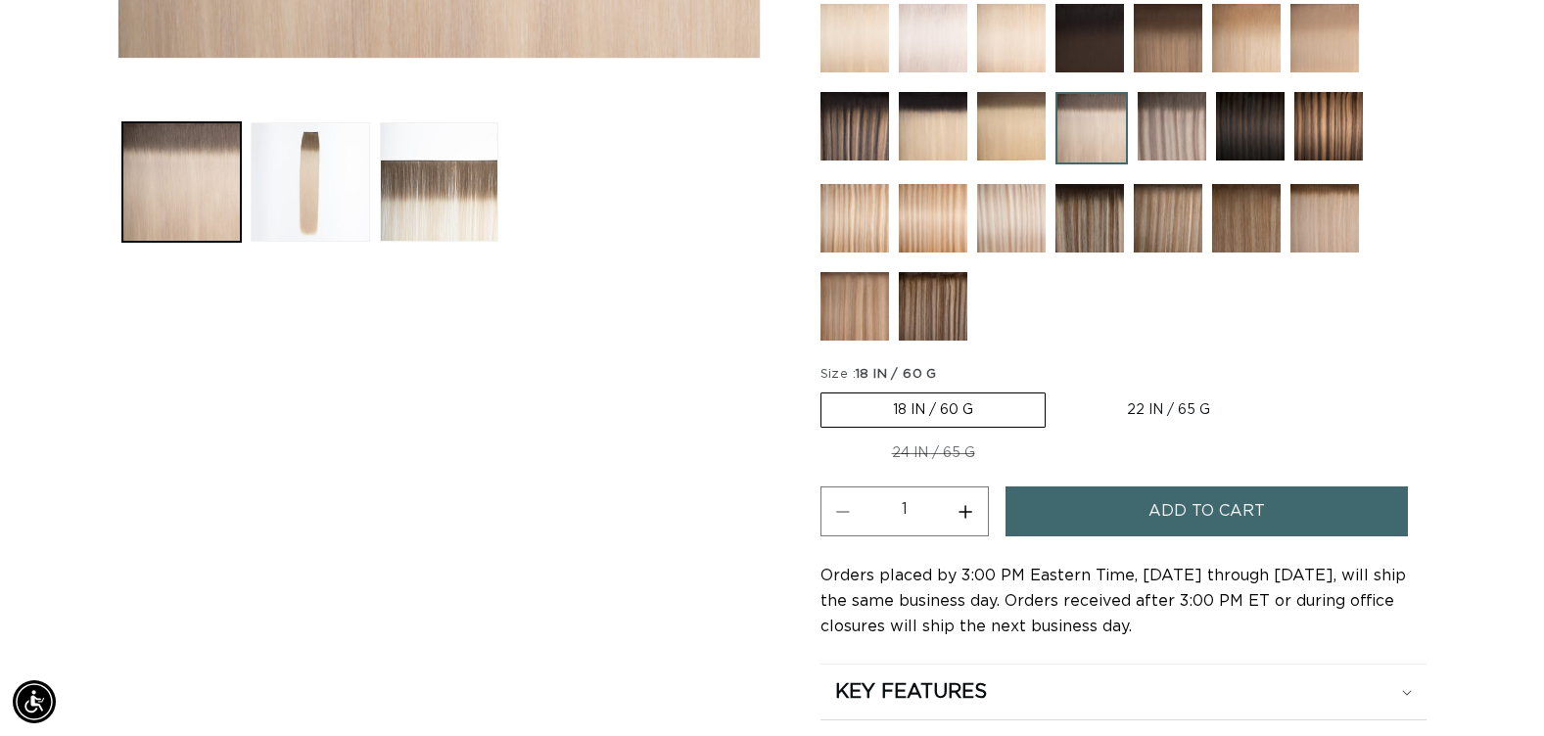
click at [1150, 404] on label "22 IN / 65 G Variant sold out or unavailable" at bounding box center [1168, 410] width 226 height 33
click at [1056, 390] on input "22 IN / 65 G Variant sold out or unavailable" at bounding box center [1055, 389] width 1 height 1
radio input "true"
click at [1137, 507] on button "Add to cart" at bounding box center [1206, 512] width 402 height 50
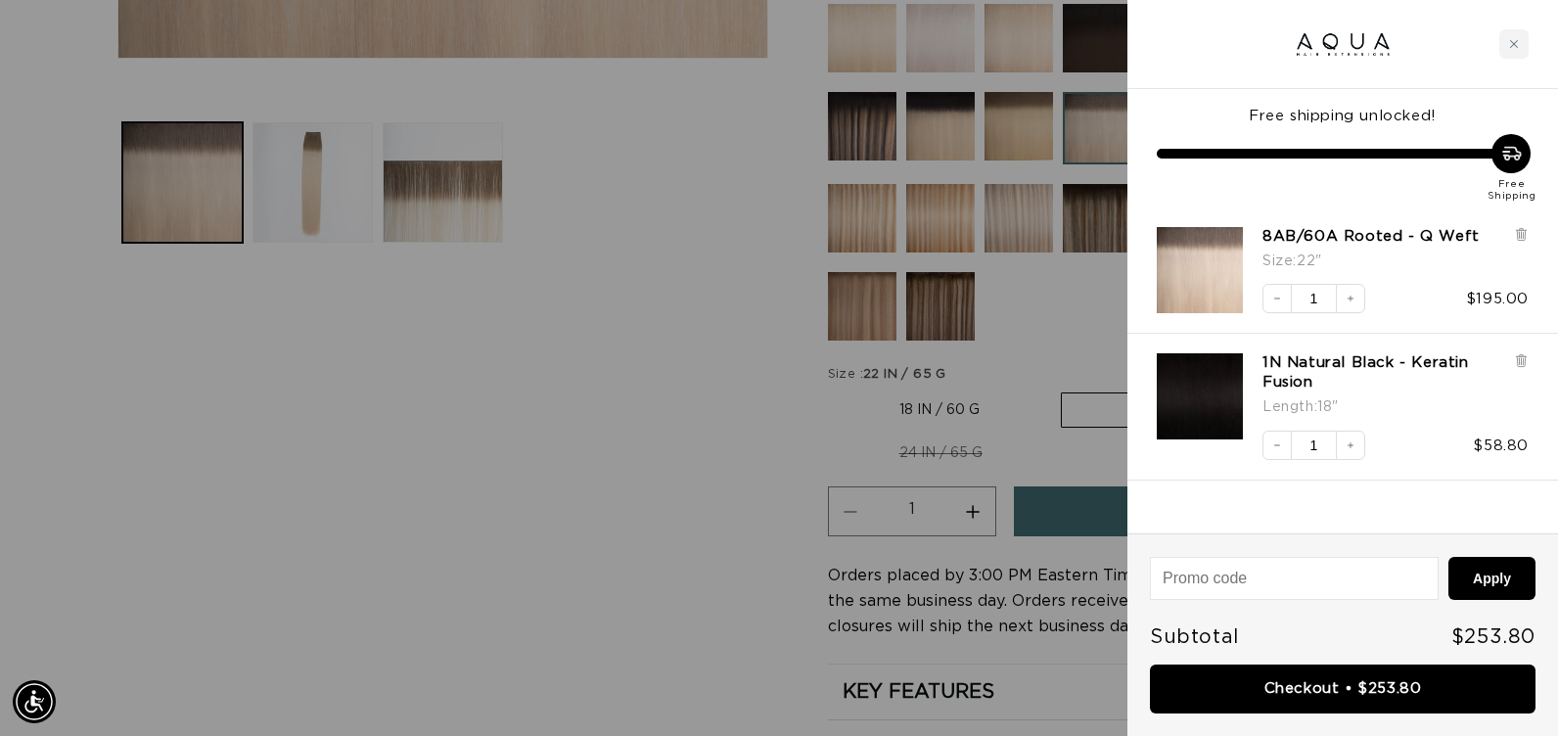
scroll to position [0, 2839]
click at [1181, 716] on div "Apply Subtotal $253.80 Checkout • $253.80" at bounding box center [1343, 635] width 431 height 204
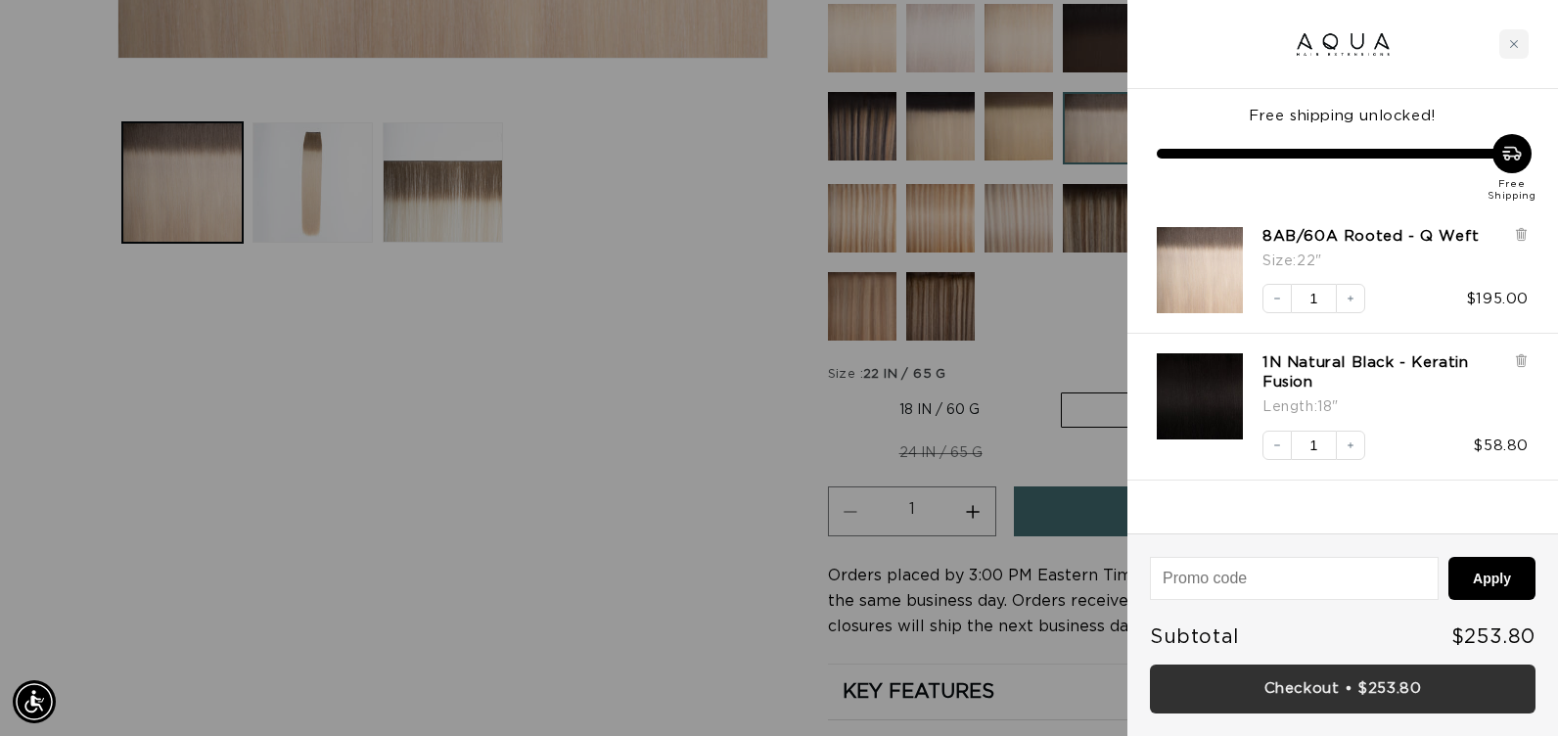
click at [1182, 700] on link "Checkout • $253.80" at bounding box center [1343, 690] width 386 height 50
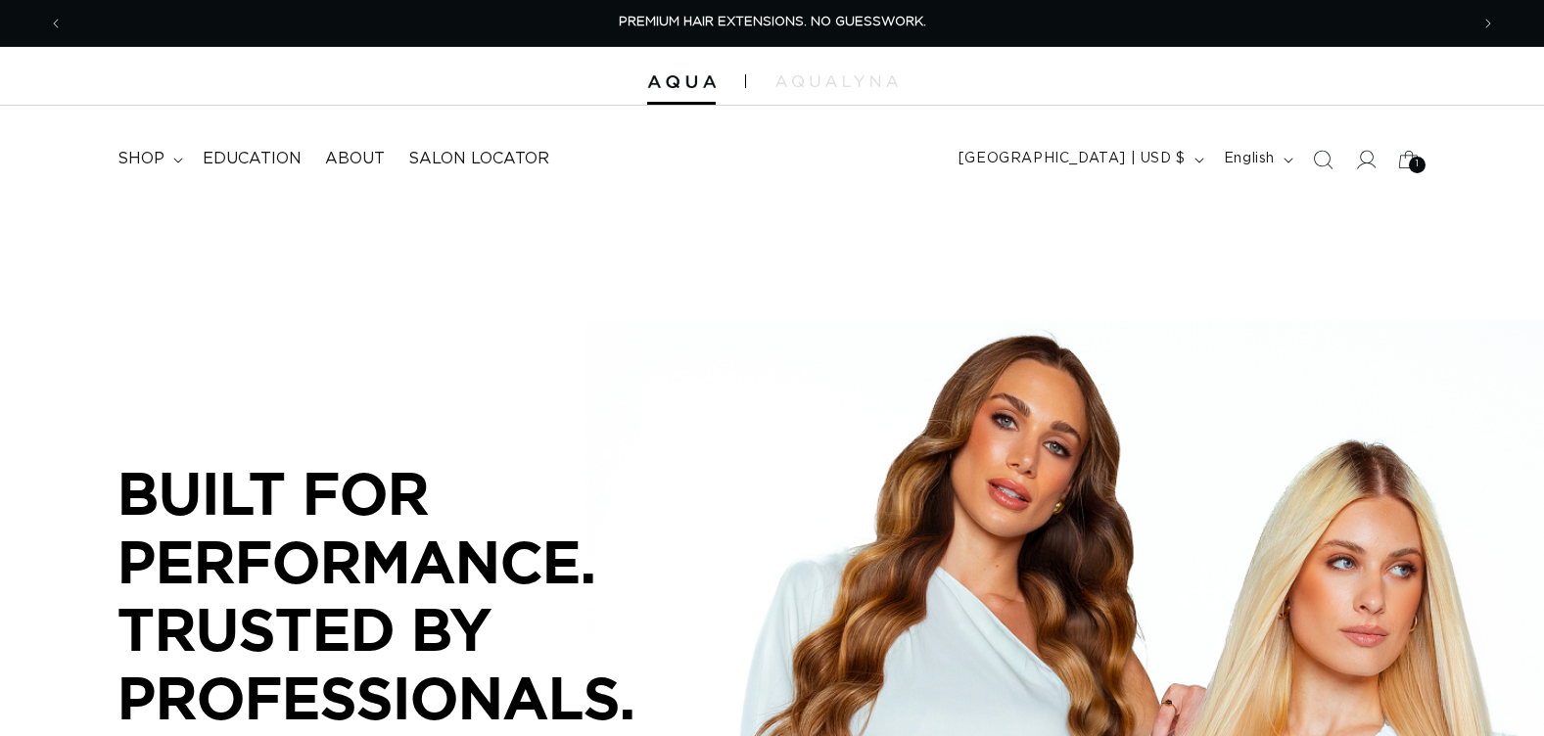
click at [1318, 154] on icon "Search" at bounding box center [1323, 160] width 20 height 20
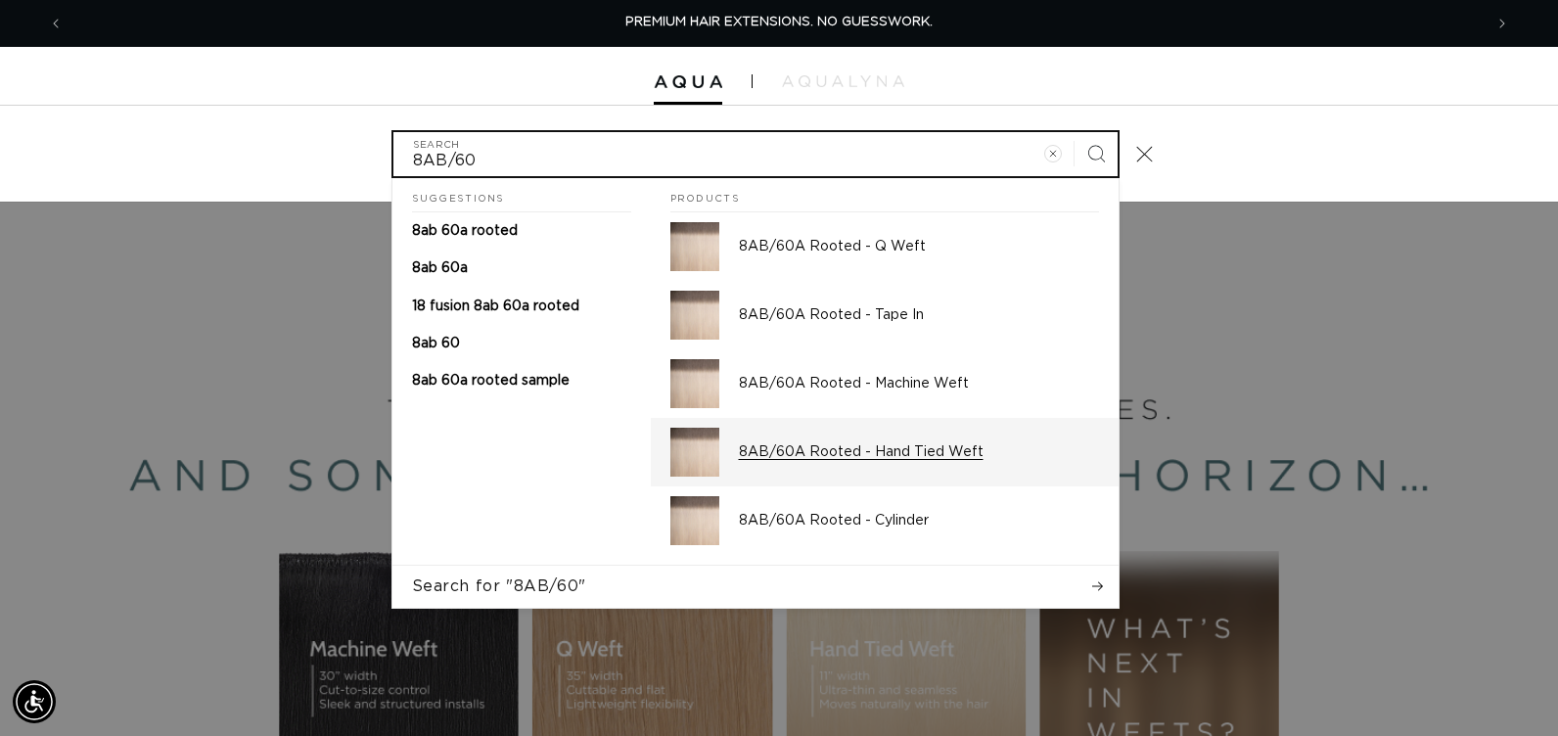
type input "8AB/60"
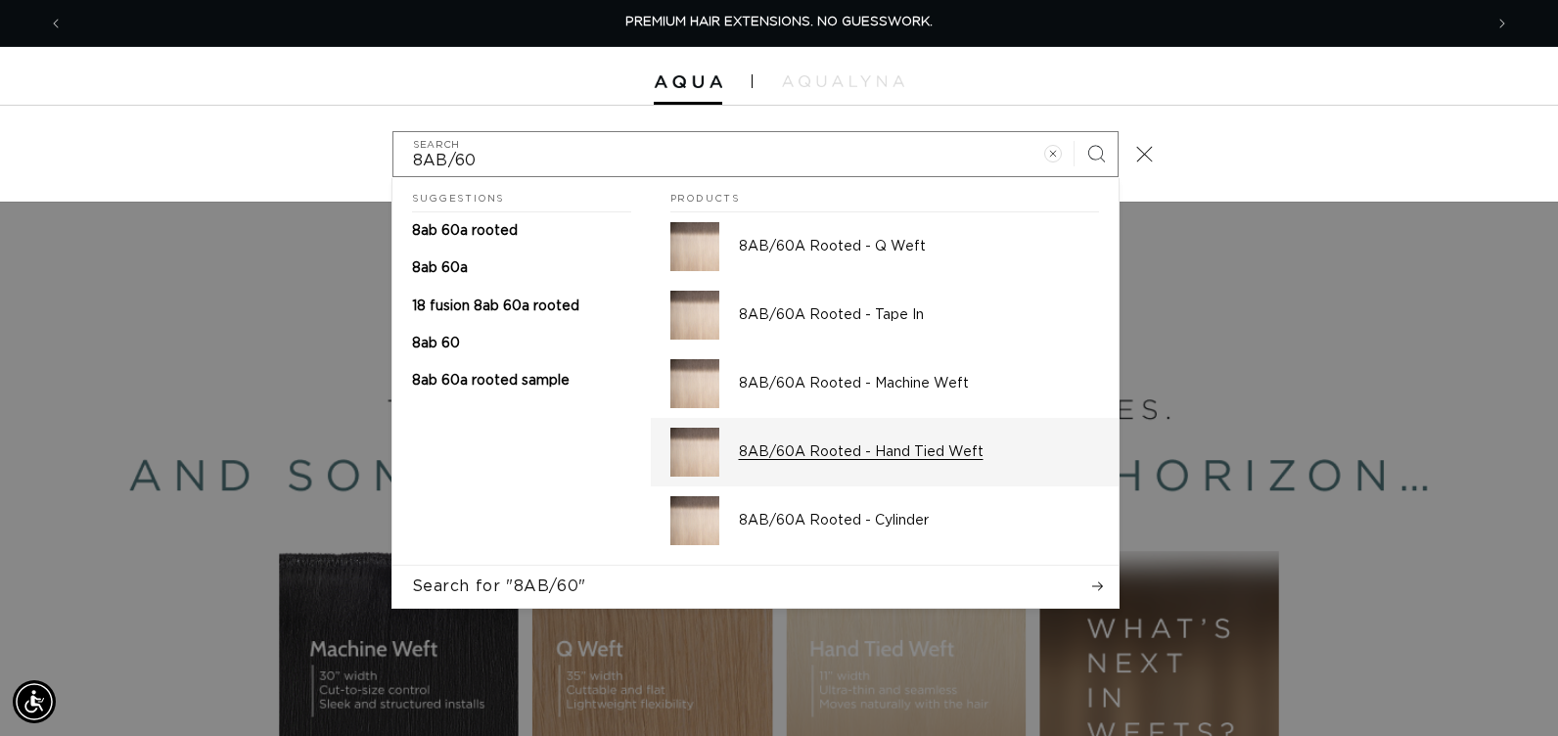
click at [895, 458] on p "8AB/60A Rooted - Hand Tied Weft" at bounding box center [919, 452] width 360 height 18
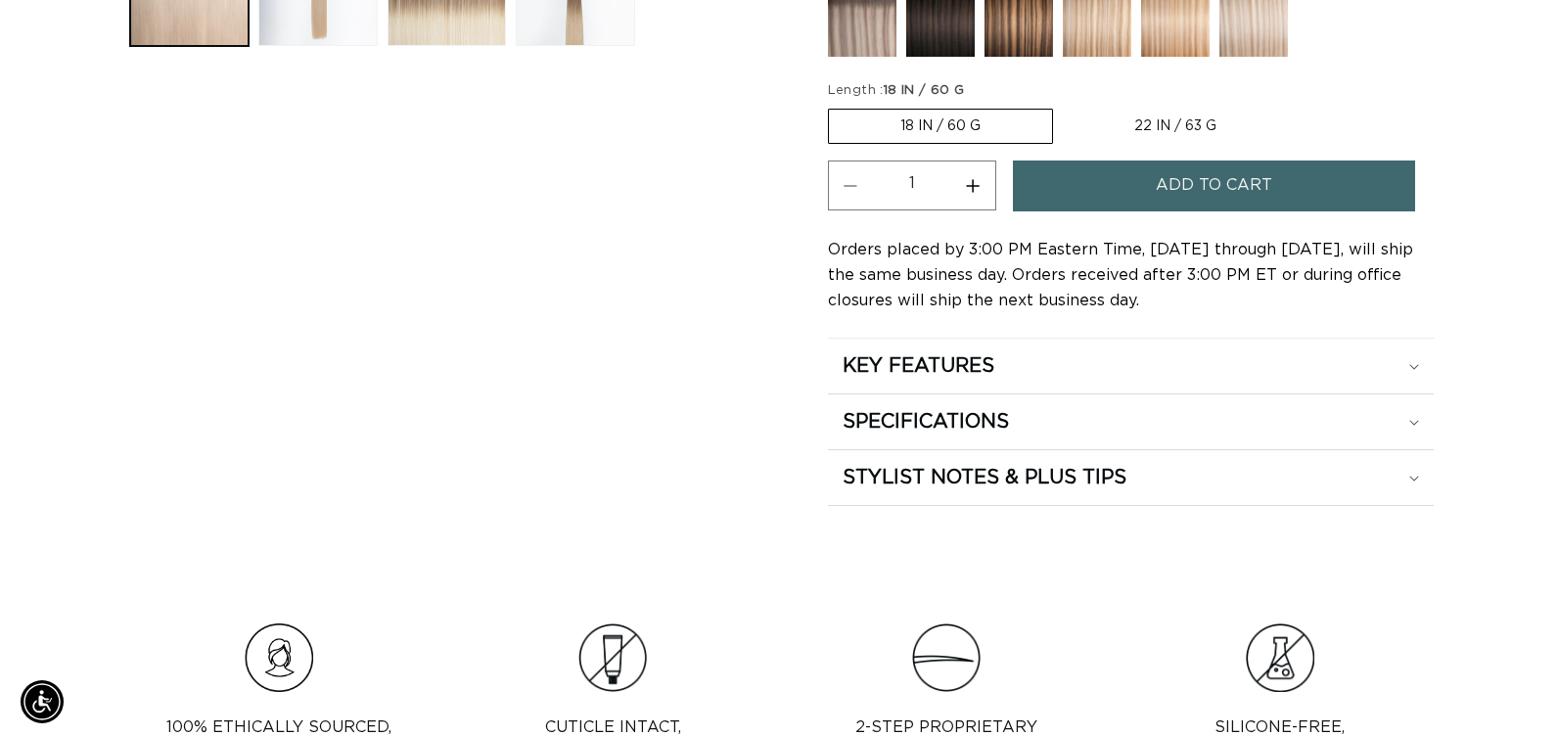
scroll to position [0, 2809]
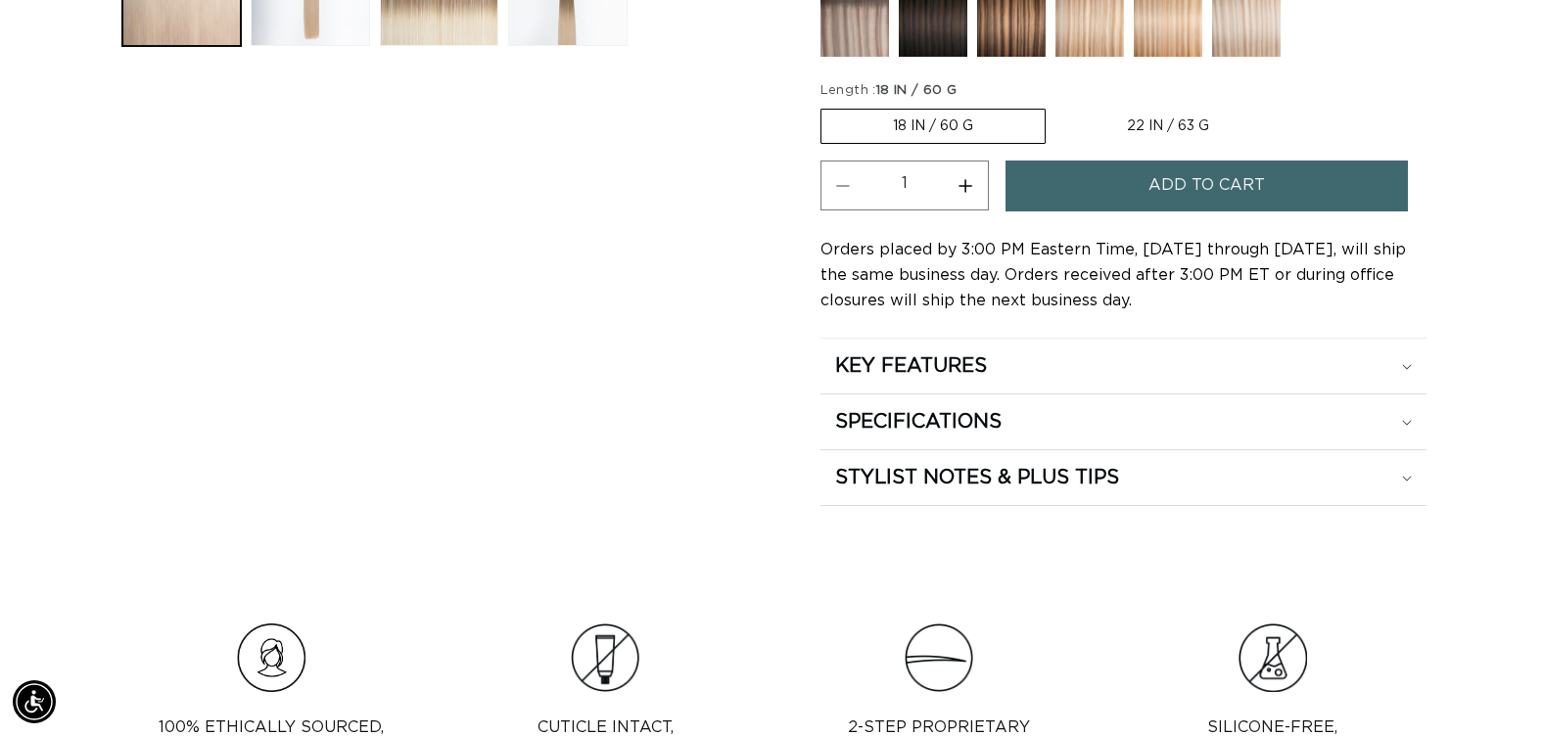
click at [1165, 127] on label "22 IN / 63 G Variant sold out or unavailable" at bounding box center [1167, 126] width 225 height 33
click at [1056, 106] on input "22 IN / 63 G Variant sold out or unavailable" at bounding box center [1055, 105] width 1 height 1
radio input "true"
click at [1160, 200] on span "Add to cart" at bounding box center [1206, 186] width 116 height 50
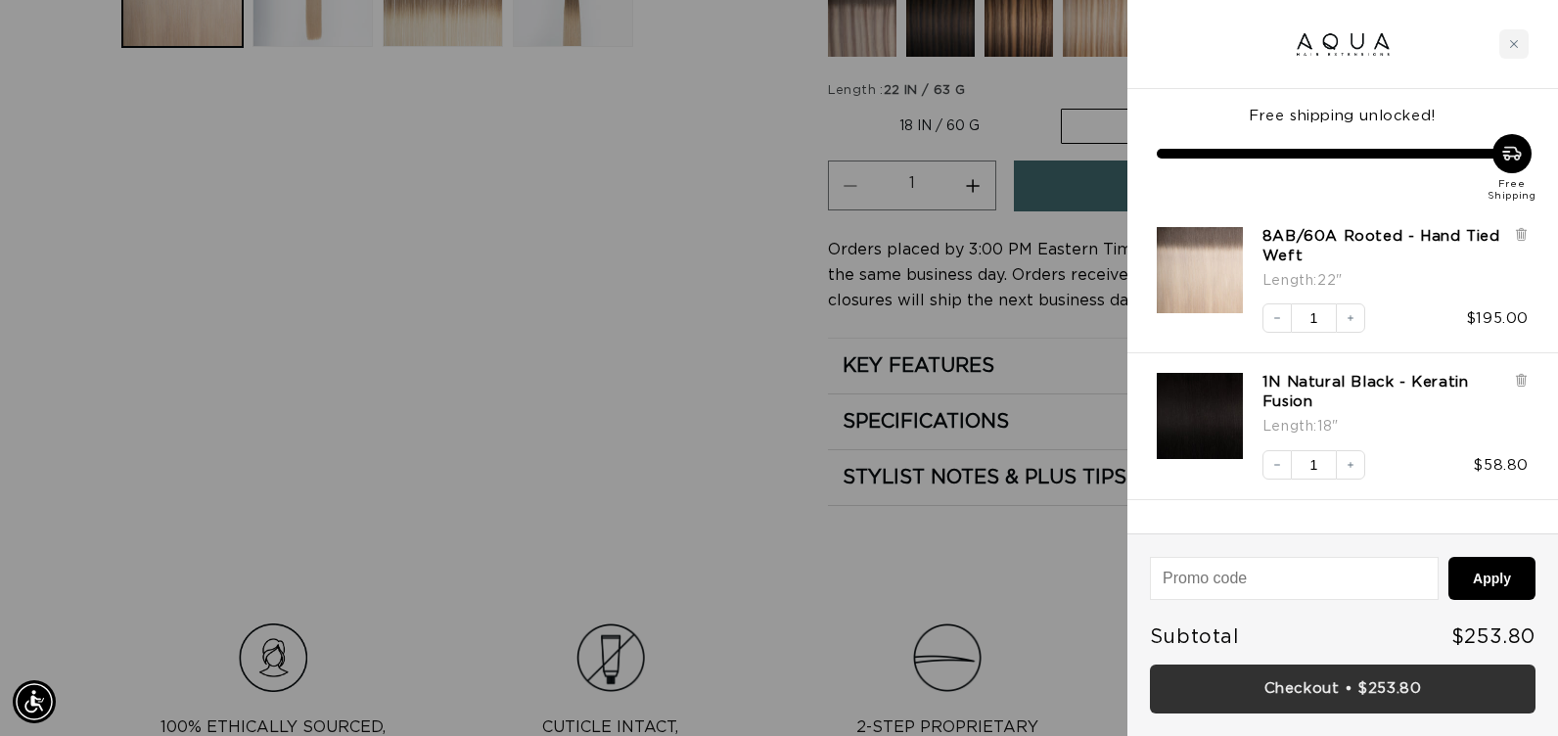
click at [1296, 697] on link "Checkout • $253.80" at bounding box center [1343, 690] width 386 height 50
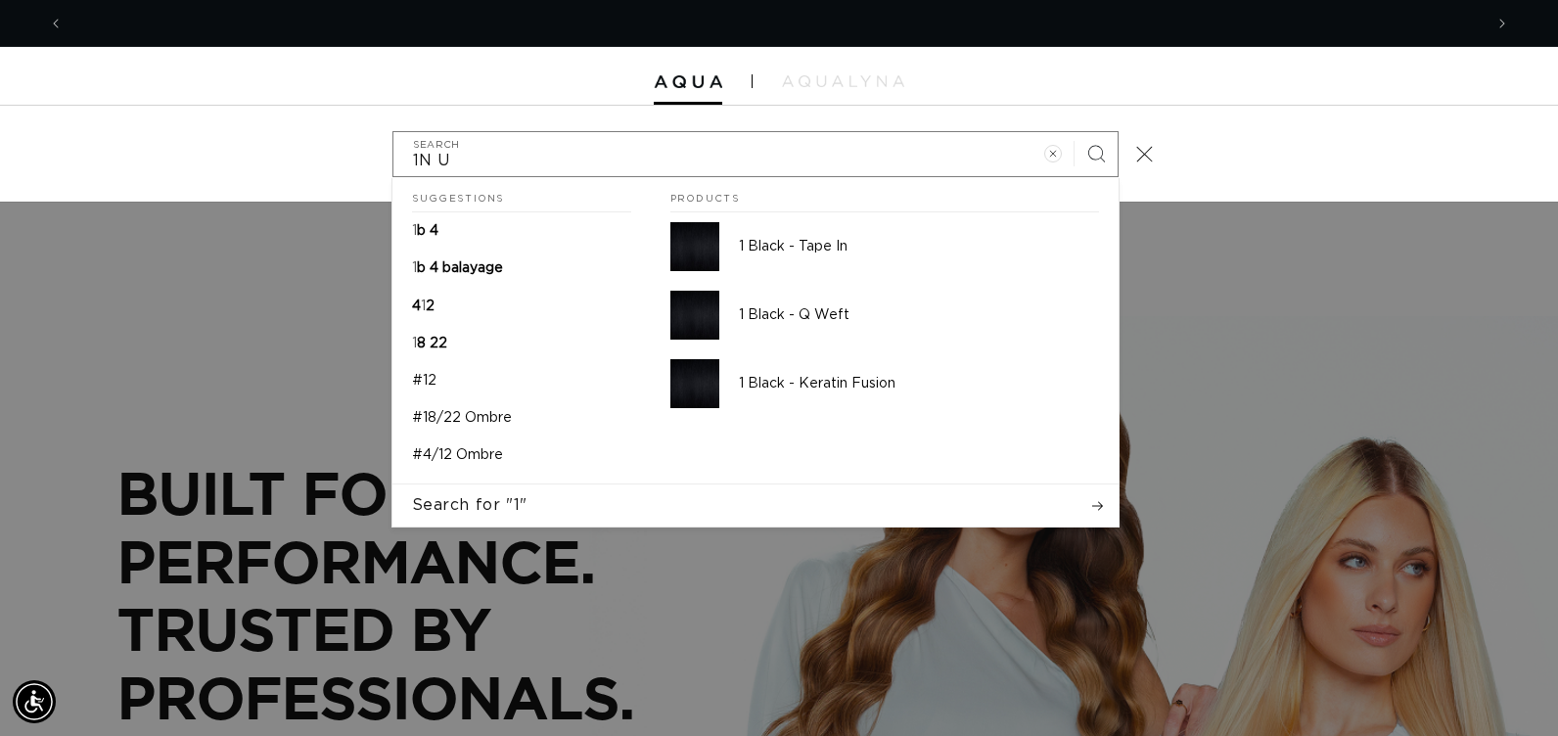
scroll to position [0, 1419]
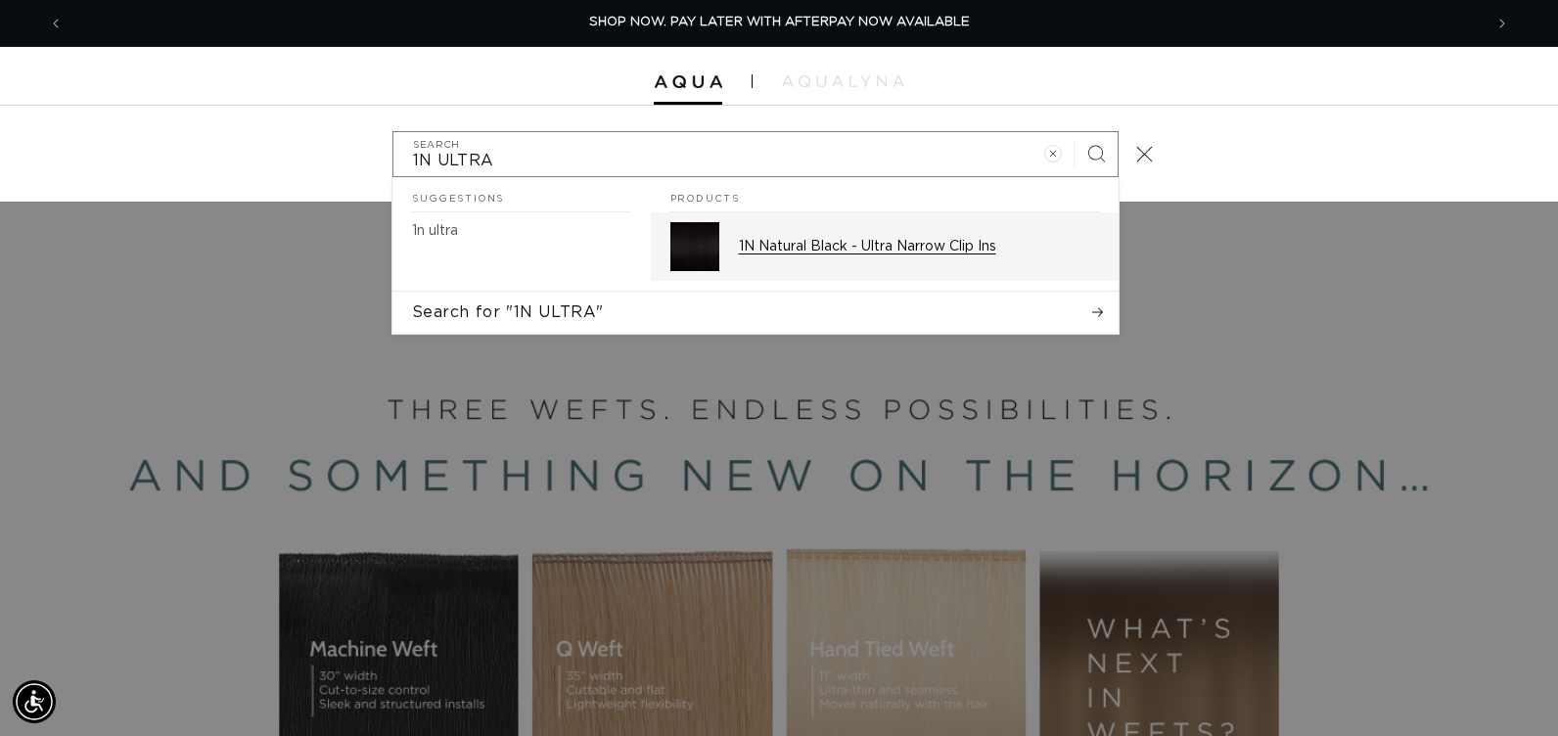
type input "1N ULTRA"
click at [923, 239] on p "1N Natural Black - Ultra Narrow Clip Ins" at bounding box center [919, 247] width 360 height 18
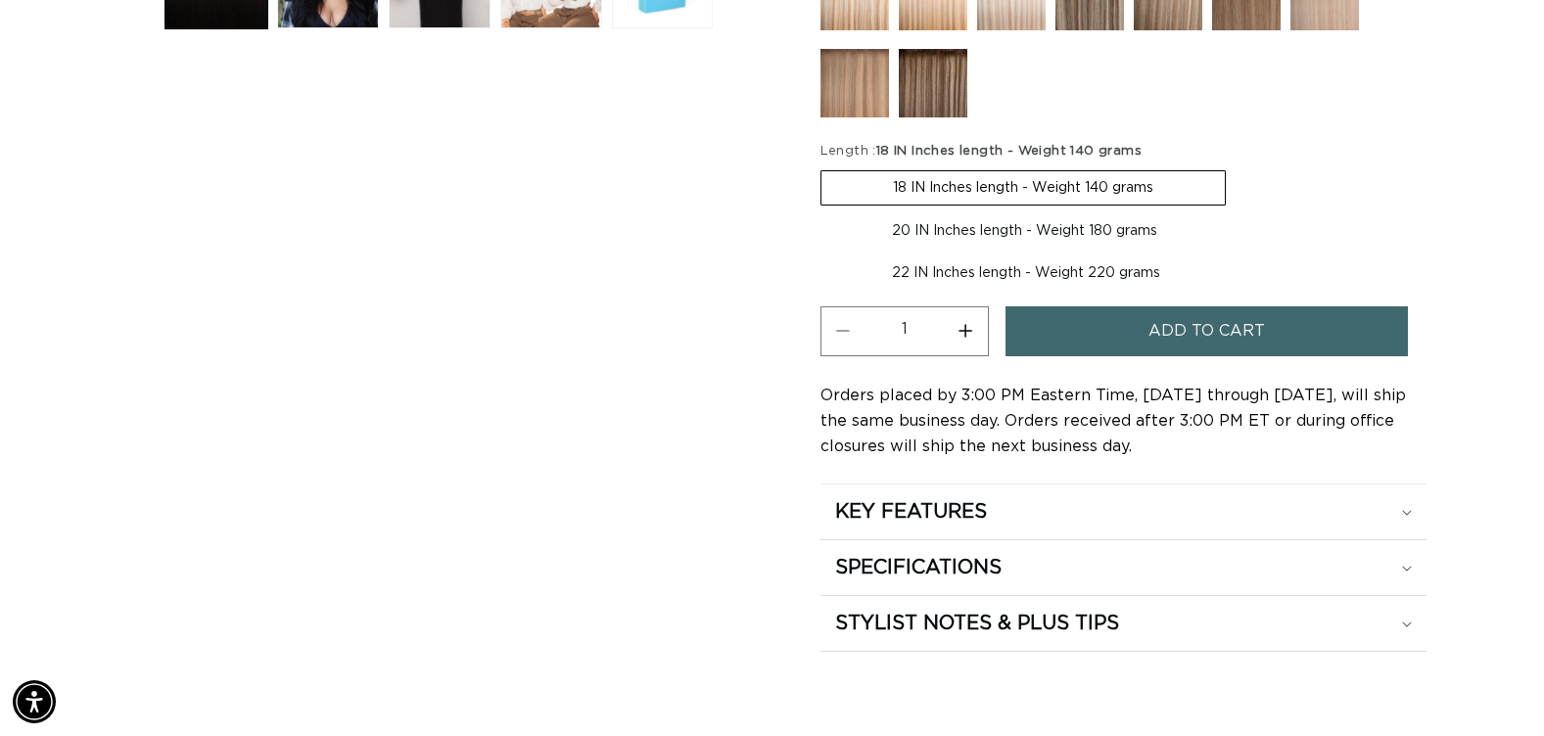
click at [1095, 330] on button "Add to cart" at bounding box center [1206, 331] width 402 height 50
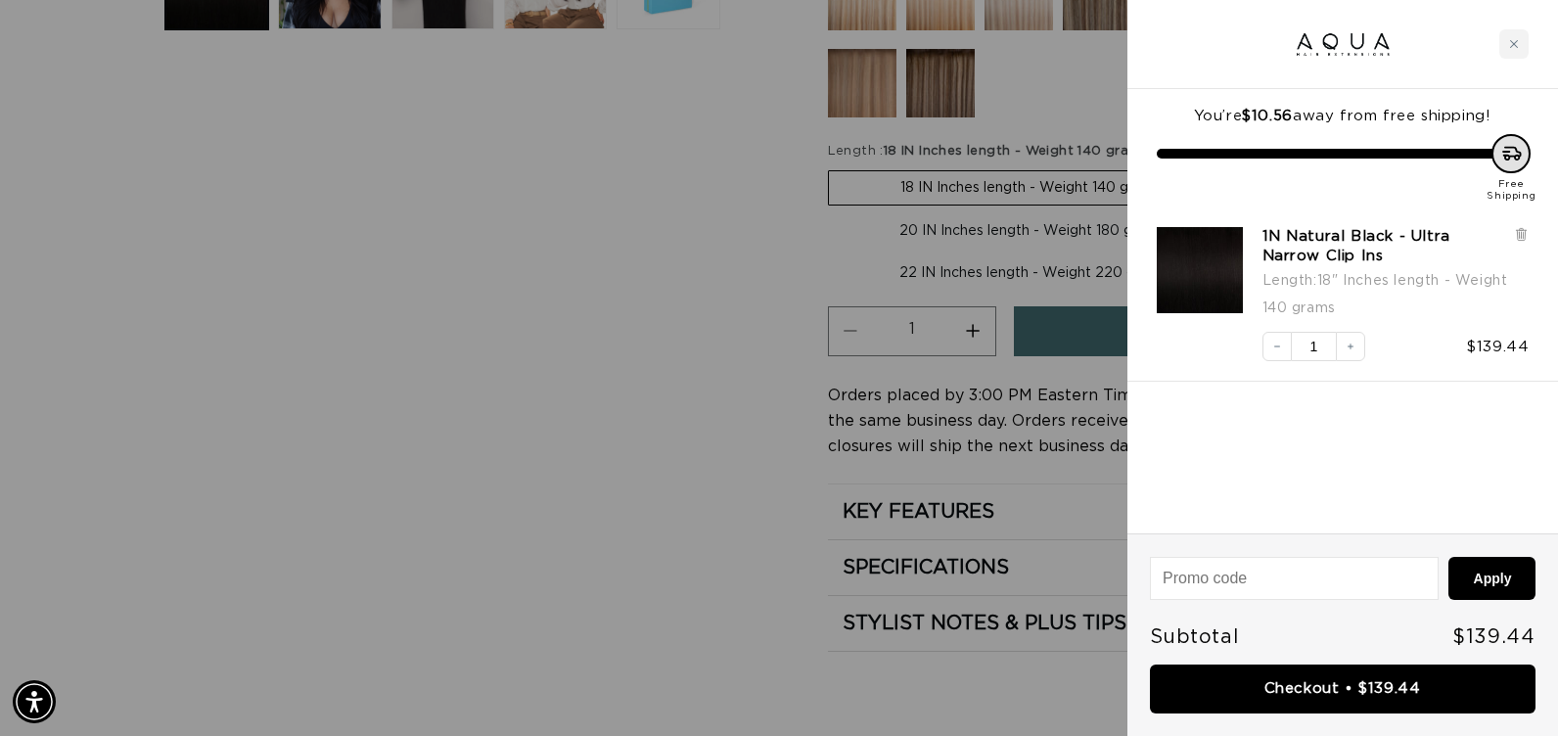
scroll to position [0, 2839]
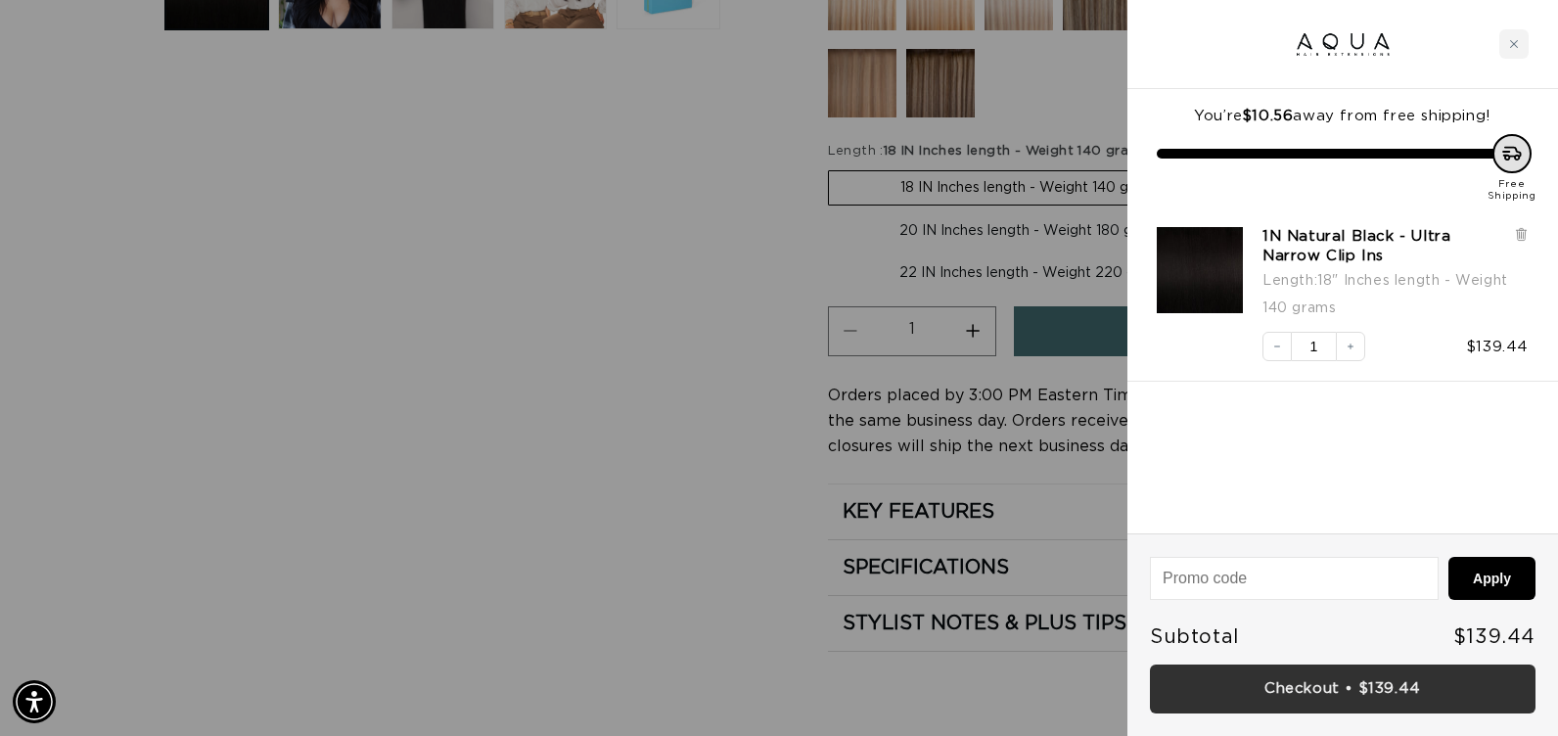
click at [1216, 677] on link "Checkout • $139.44" at bounding box center [1343, 690] width 386 height 50
